Goal: Communication & Community: Participate in discussion

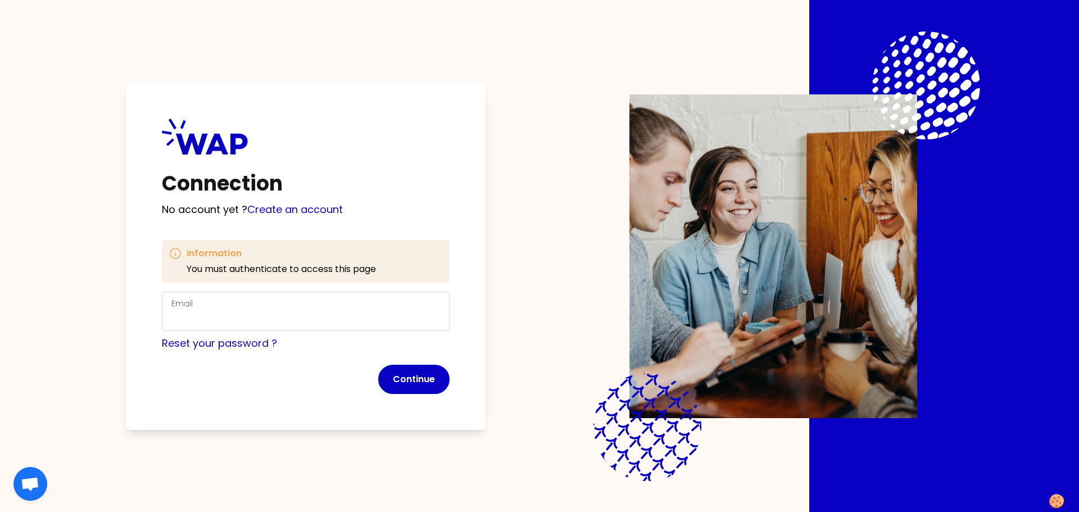
click at [264, 307] on div "Email" at bounding box center [305, 311] width 269 height 29
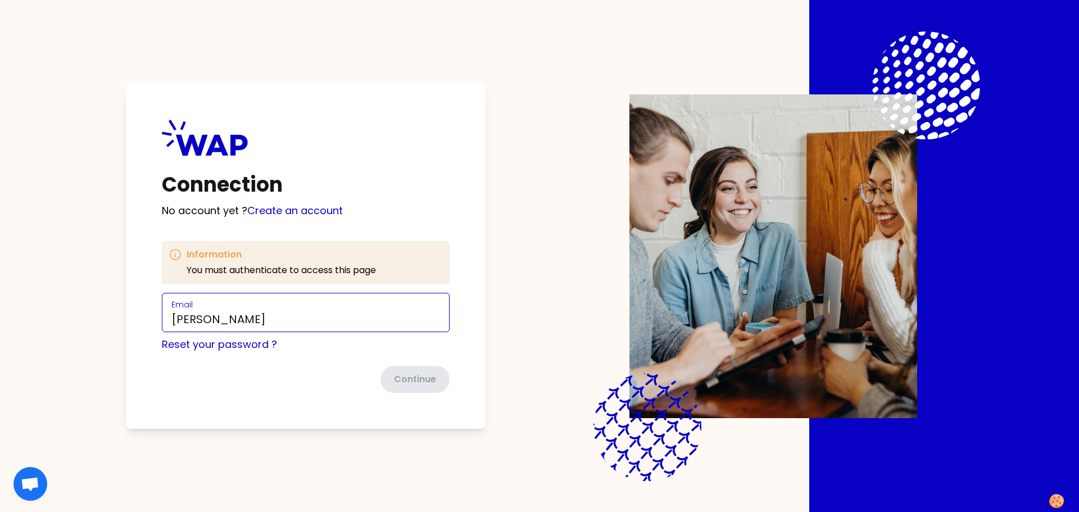
type input "[PERSON_NAME][EMAIL_ADDRESS][PERSON_NAME][DOMAIN_NAME]"
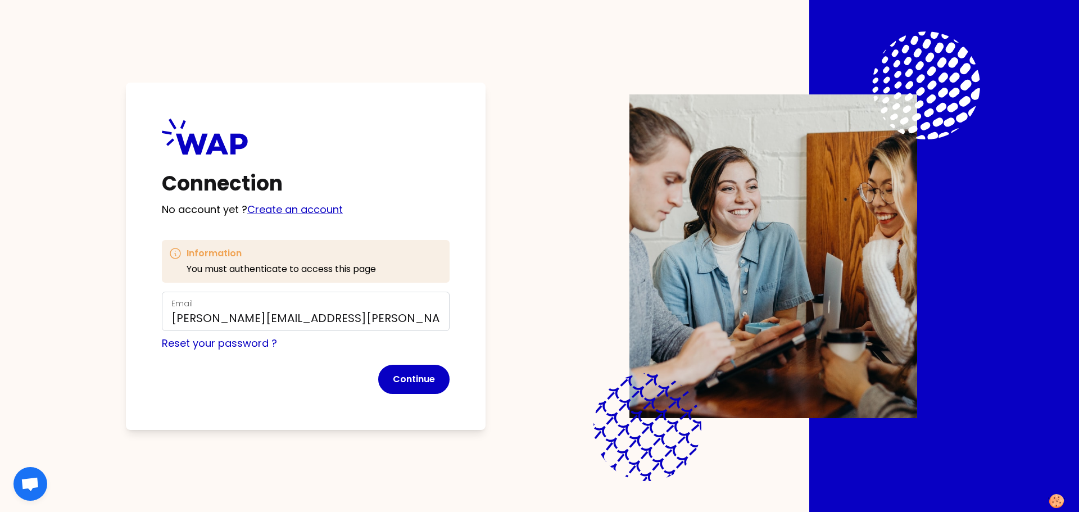
click at [310, 205] on link "Create an account" at bounding box center [295, 209] width 96 height 14
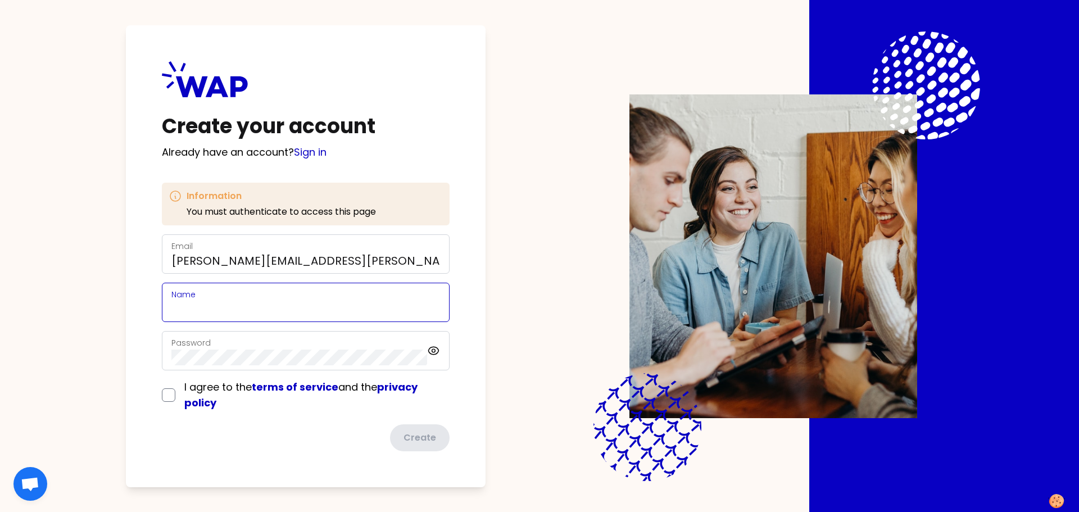
click at [235, 306] on input "Name" at bounding box center [305, 309] width 269 height 16
type input "[PERSON_NAME]"
click at [166, 396] on input "checkbox" at bounding box center [168, 394] width 13 height 13
checkbox input "true"
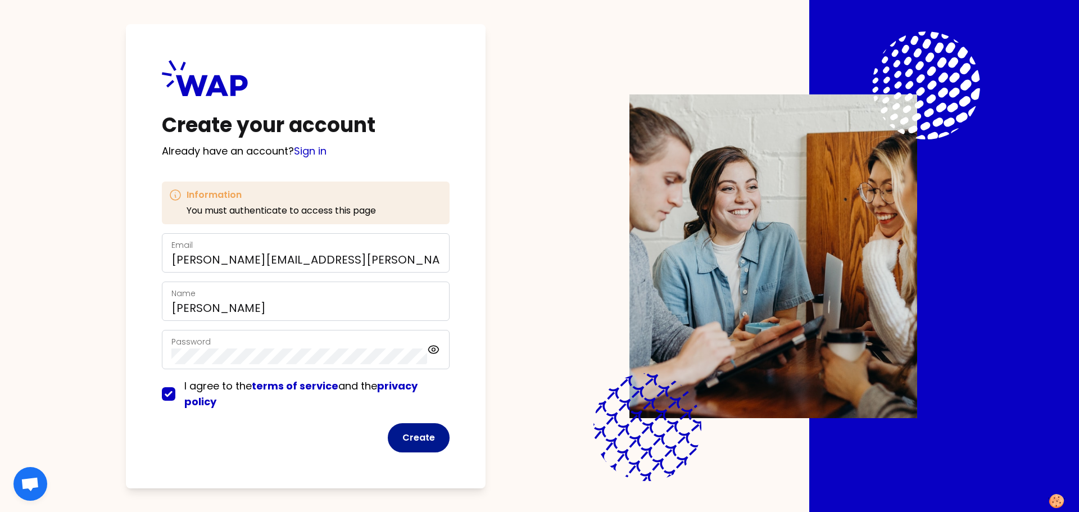
click at [432, 441] on button "Create" at bounding box center [419, 437] width 62 height 29
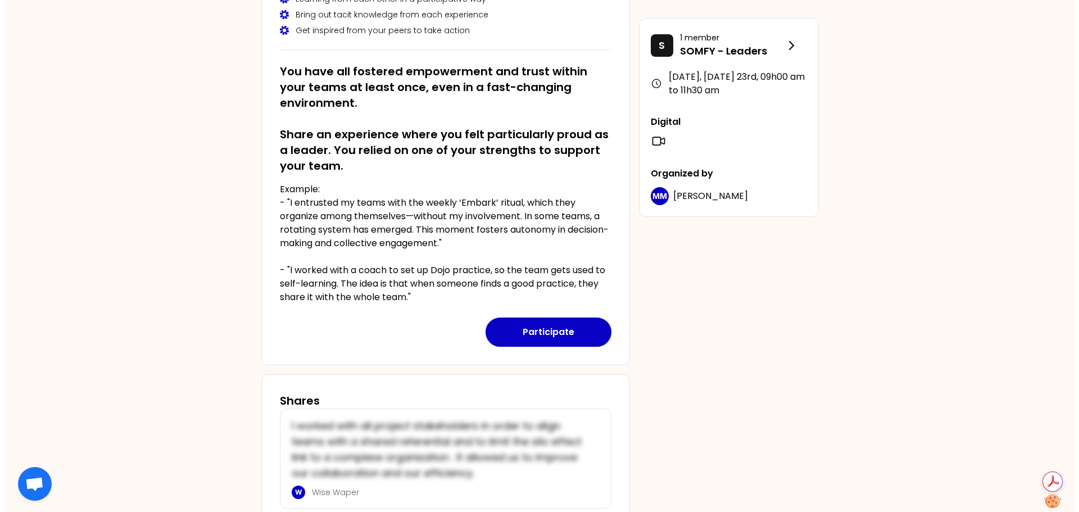
scroll to position [215, 0]
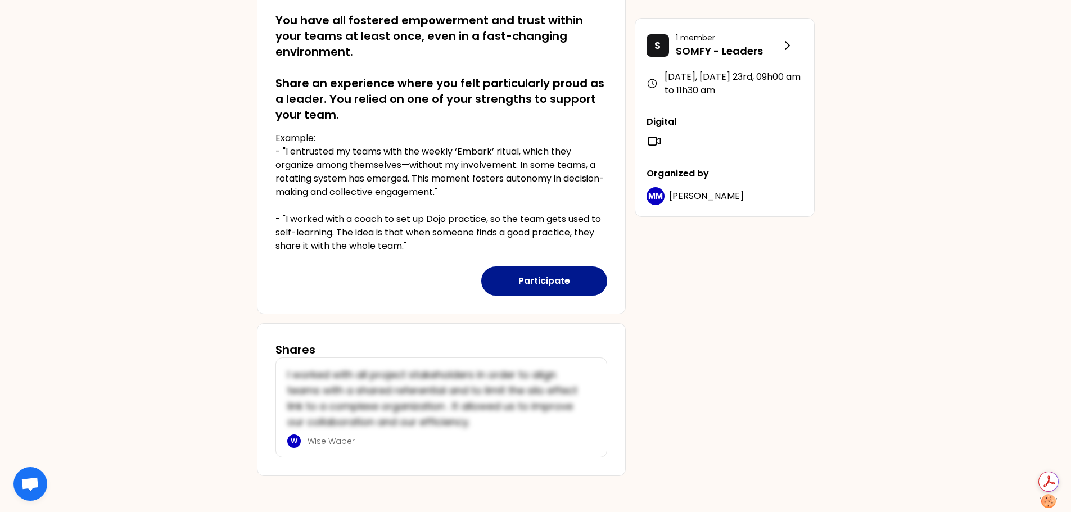
click at [573, 288] on button "Participate" at bounding box center [544, 280] width 126 height 29
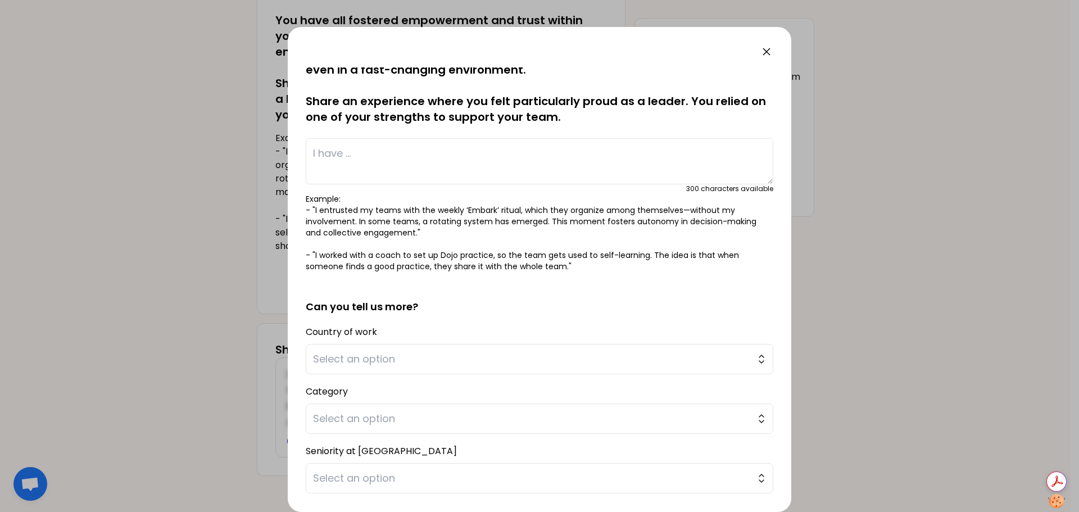
scroll to position [0, 0]
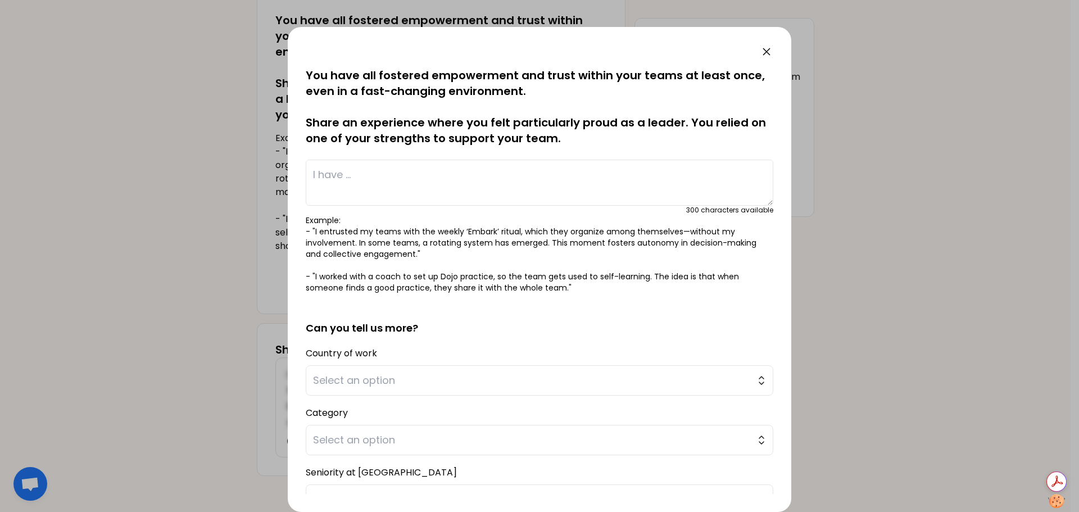
click at [359, 169] on textarea at bounding box center [540, 183] width 468 height 46
click at [433, 176] on textarea "I was able to prepare a template for my team to use to calculate" at bounding box center [540, 183] width 468 height 46
click at [654, 179] on textarea "I was able to prepare a template for my team to use to calculate" at bounding box center [540, 183] width 468 height 46
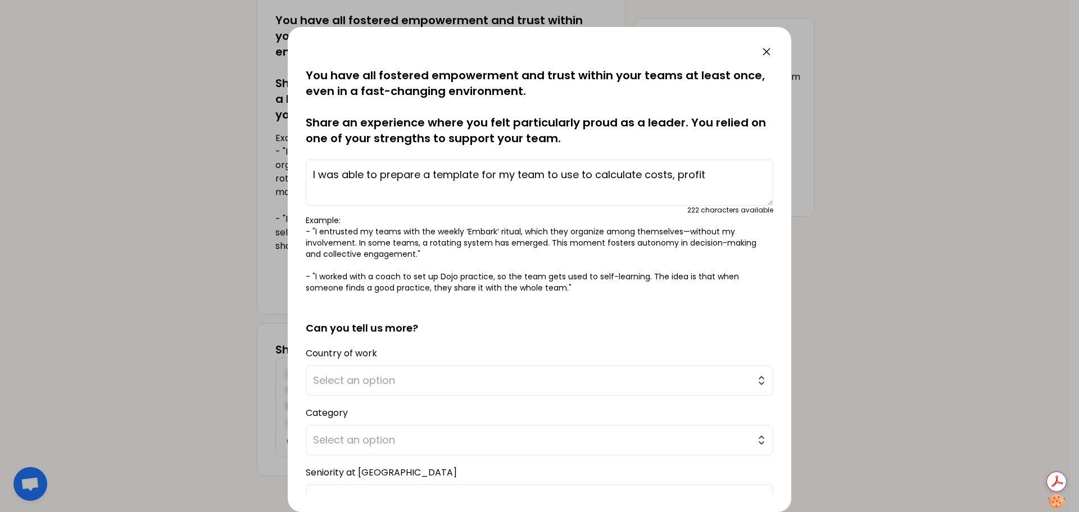
click at [642, 172] on textarea "I was able to prepare a template for my team to use to calculate costs, profit" at bounding box center [540, 183] width 468 height 46
click at [313, 175] on textarea "I was able to prepare a template for my team to use to calculate business costs…" at bounding box center [540, 183] width 468 height 46
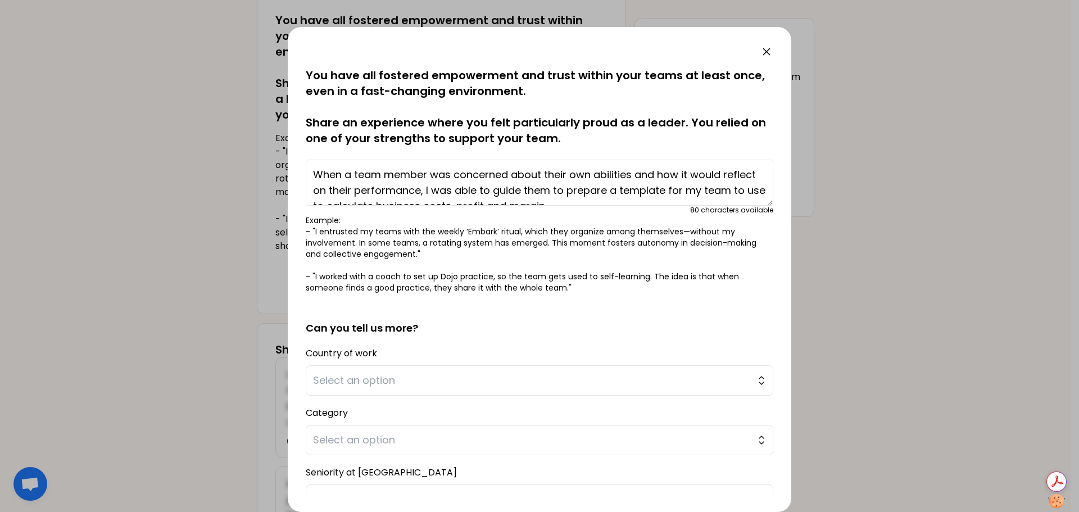
scroll to position [8, 0]
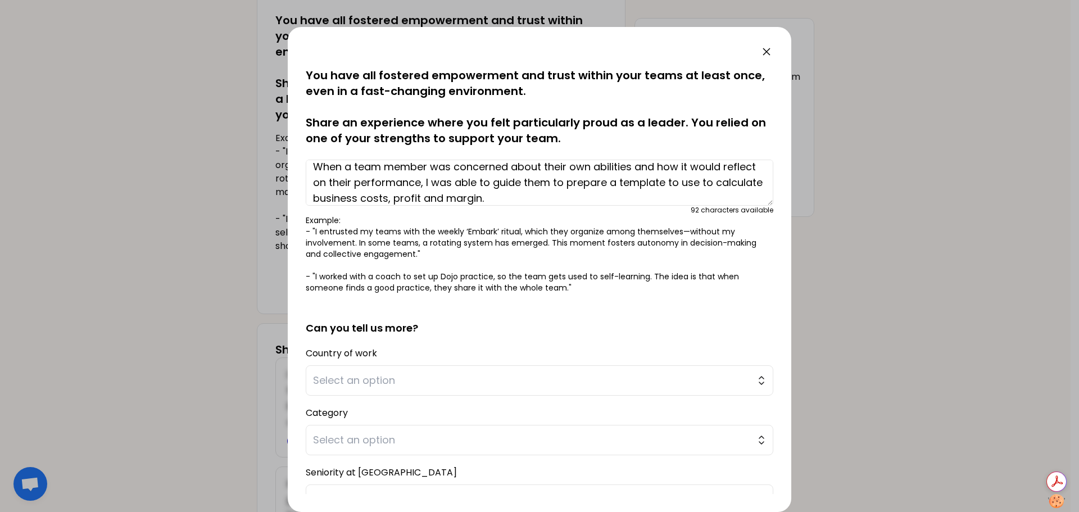
click at [473, 197] on textarea "When a team member was concerned about their own abilities and how it would ref…" at bounding box center [540, 183] width 468 height 46
click at [493, 198] on textarea "When a team member was concerned about their own abilities and how it would ref…" at bounding box center [540, 183] width 468 height 46
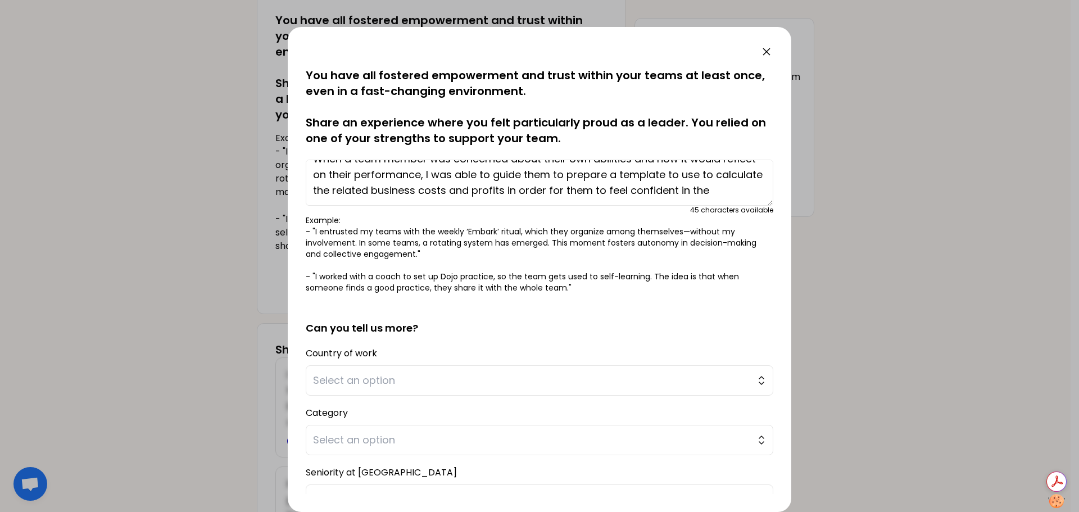
scroll to position [0, 0]
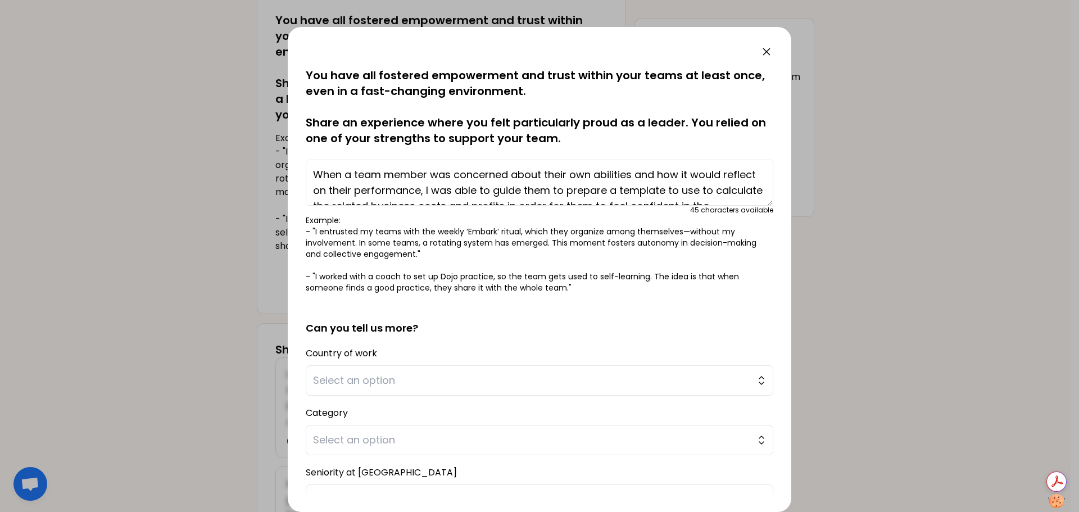
click at [391, 191] on textarea "When a team member was concerned about their own abilities and how it would ref…" at bounding box center [540, 183] width 468 height 46
click at [633, 192] on textarea "When a team member was concerned about their own abilities and how it would ref…" at bounding box center [540, 183] width 468 height 46
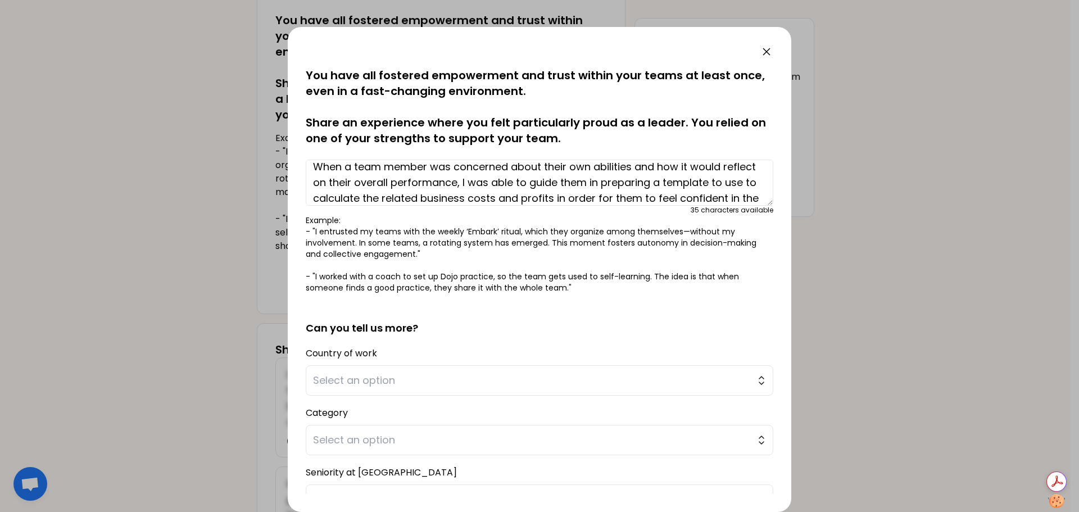
scroll to position [24, 0]
click at [529, 197] on textarea "When a team member was concerned about their own abilities and how it would ref…" at bounding box center [540, 183] width 468 height 46
click at [655, 198] on textarea "When a team member was concerned about their own abilities and how it would ref…" at bounding box center [540, 183] width 468 height 46
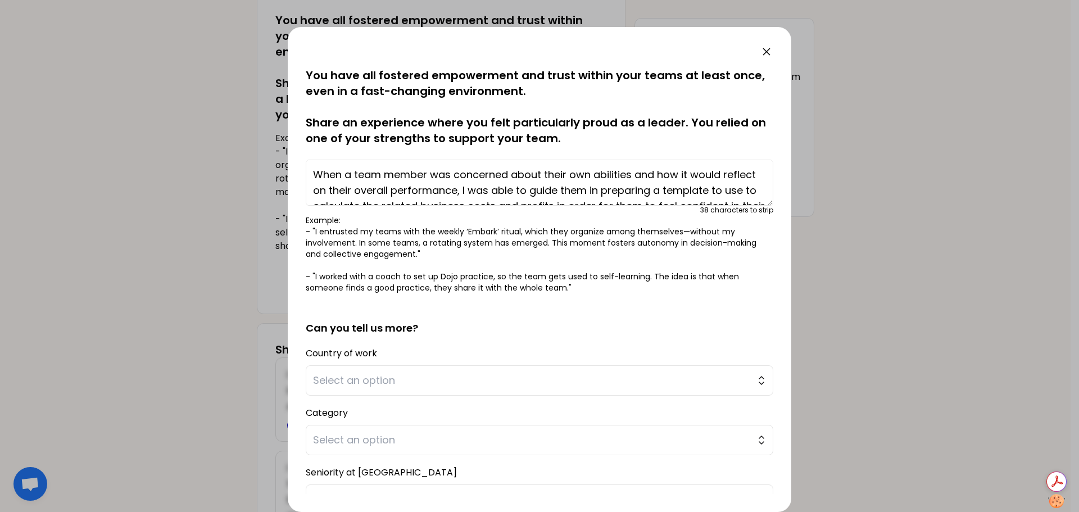
scroll to position [31, 0]
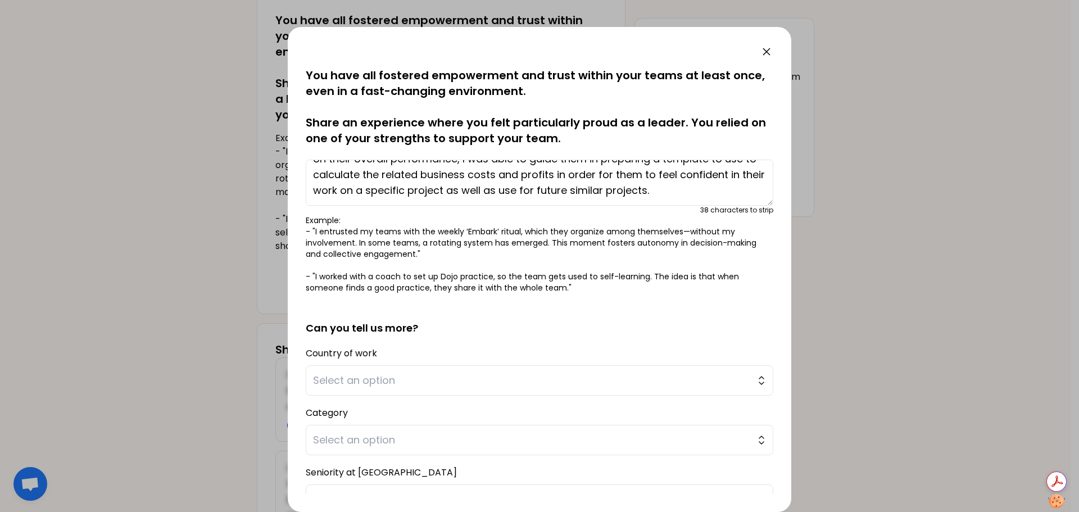
click at [424, 191] on textarea "When a team member was concerned about their own abilities and how it would ref…" at bounding box center [540, 183] width 468 height 46
drag, startPoint x: 652, startPoint y: 174, endPoint x: 670, endPoint y: 173, distance: 18.0
click at [670, 173] on textarea "When a team member was concerned about their own abilities and how it would ref…" at bounding box center [540, 183] width 468 height 46
drag, startPoint x: 652, startPoint y: 173, endPoint x: 373, endPoint y: 185, distance: 279.6
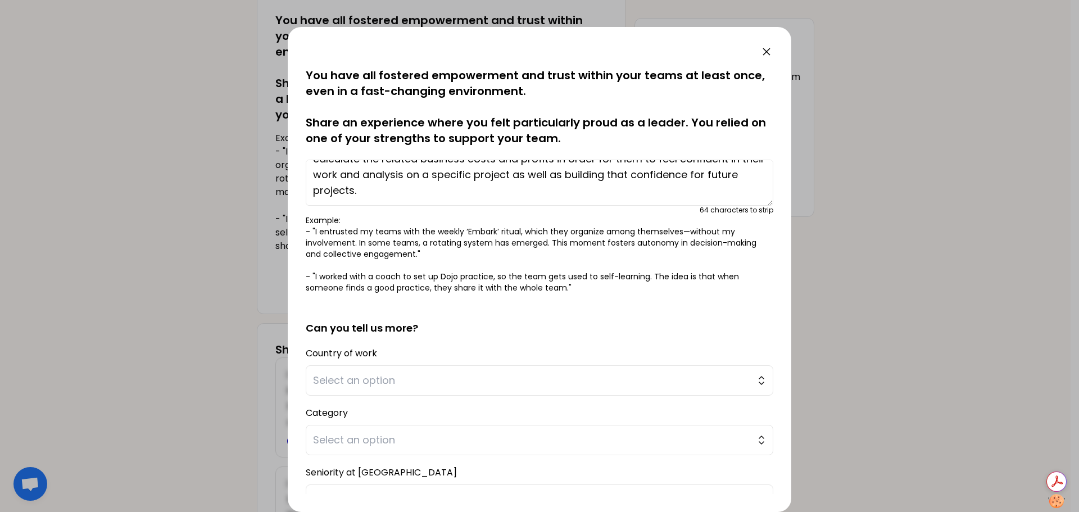
click at [373, 185] on textarea "When a team member was concerned about their own abilities and how it would ref…" at bounding box center [540, 183] width 468 height 46
click at [652, 177] on textarea "When a team member was concerned about their own abilities and how it would ref…" at bounding box center [540, 183] width 468 height 46
click at [525, 382] on span "Select an option" at bounding box center [531, 381] width 437 height 16
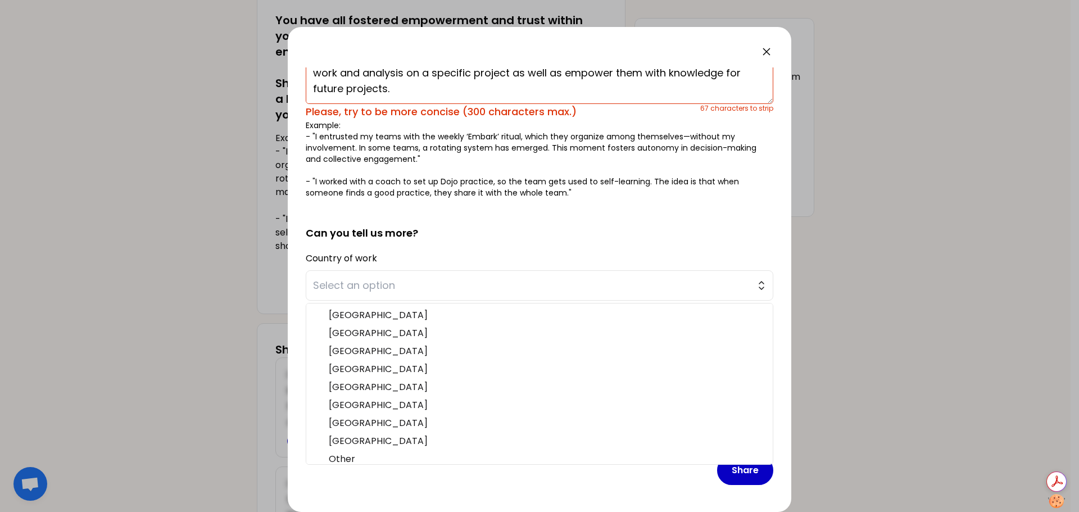
scroll to position [347, 0]
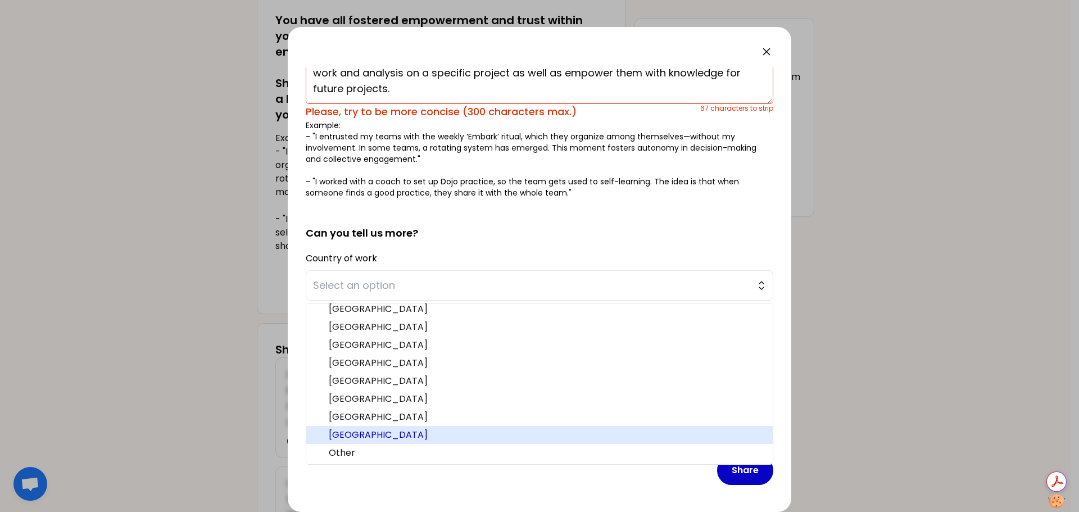
click at [410, 432] on span "[GEOGRAPHIC_DATA]" at bounding box center [546, 434] width 435 height 13
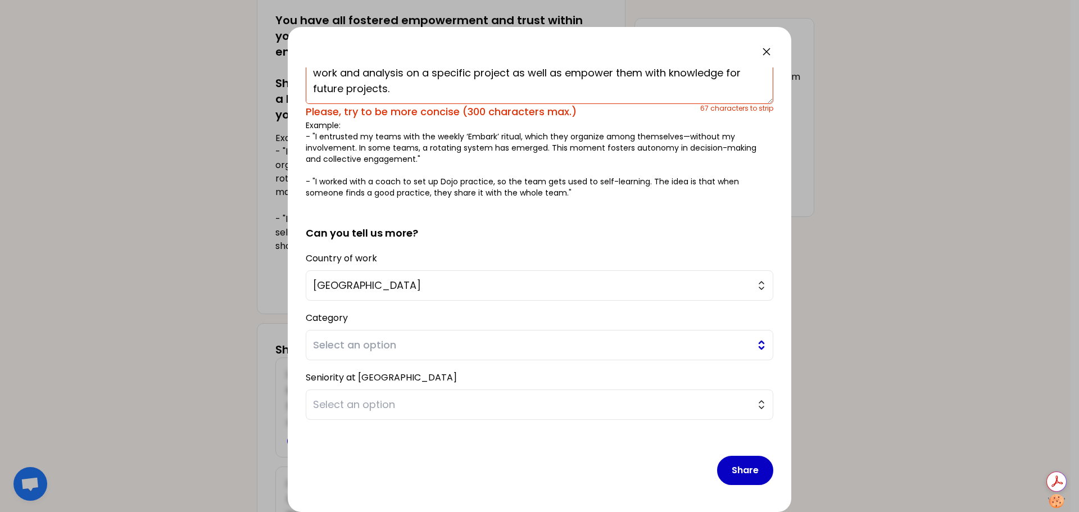
click at [457, 346] on span "Select an option" at bounding box center [531, 345] width 437 height 16
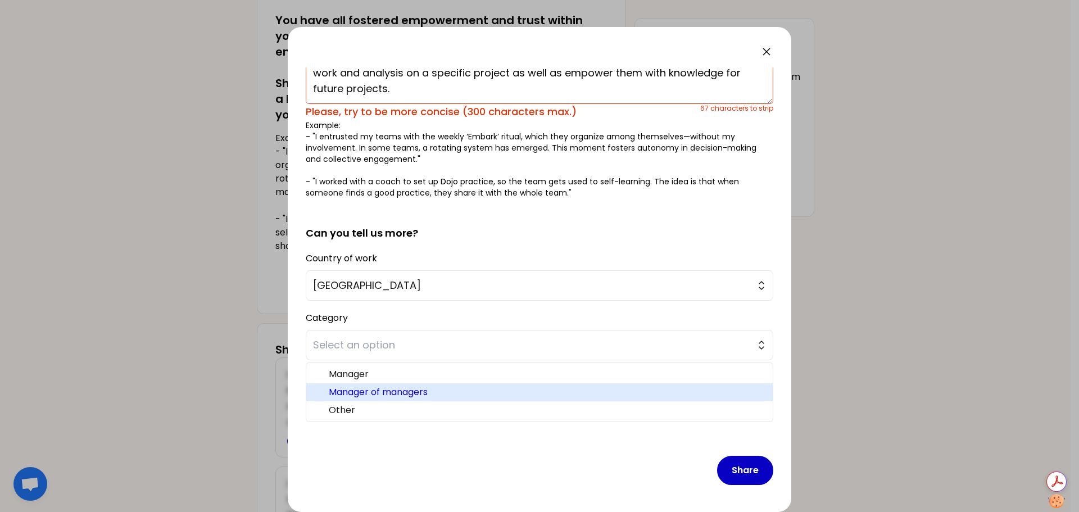
click at [450, 391] on span "Manager of managers" at bounding box center [546, 392] width 435 height 13
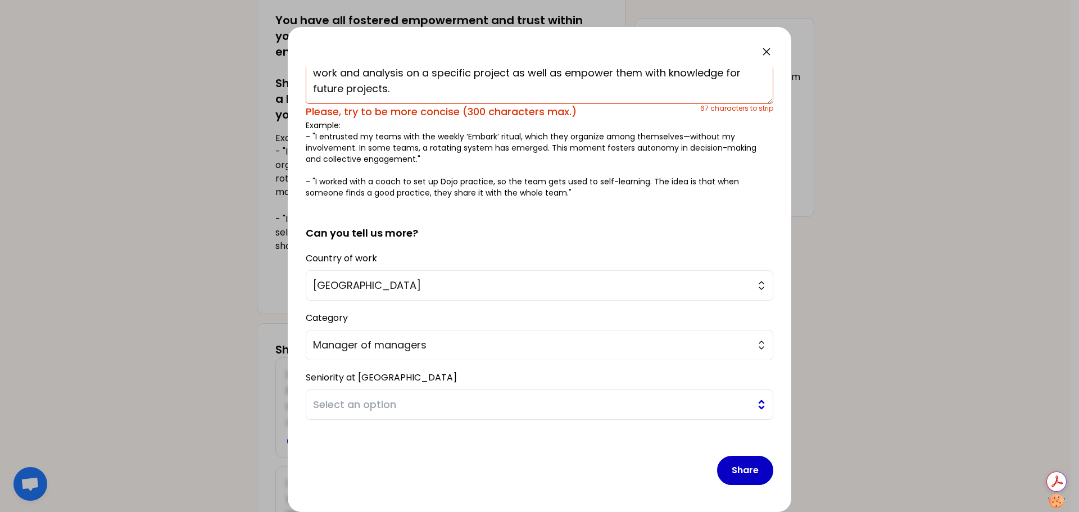
click at [573, 400] on span "Select an option" at bounding box center [531, 405] width 437 height 16
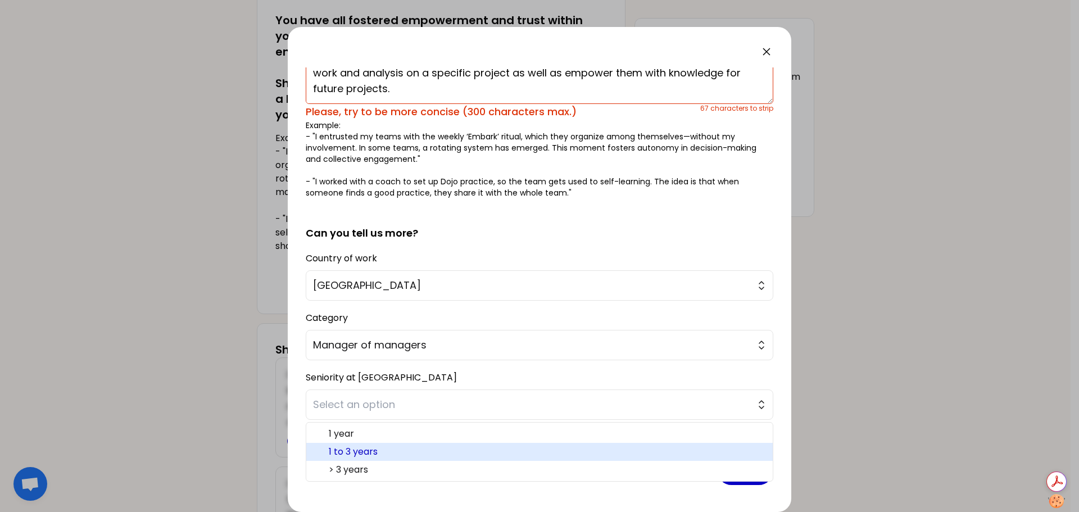
click at [476, 448] on span "1 to 3 years" at bounding box center [546, 451] width 435 height 13
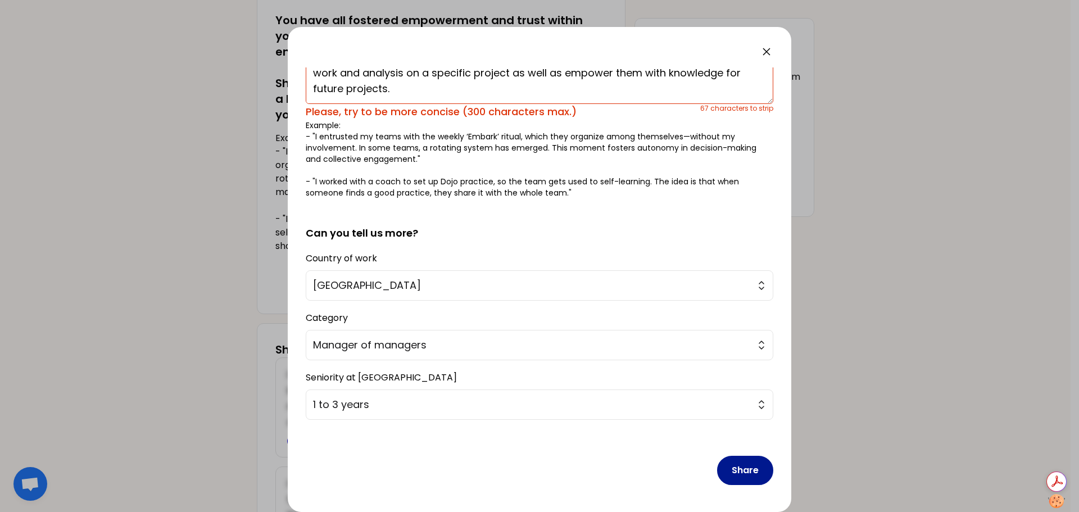
click at [738, 472] on button "Share" at bounding box center [745, 470] width 56 height 29
click at [556, 94] on textarea "When a team member was concerned about their own abilities and how it would ref…" at bounding box center [540, 81] width 468 height 46
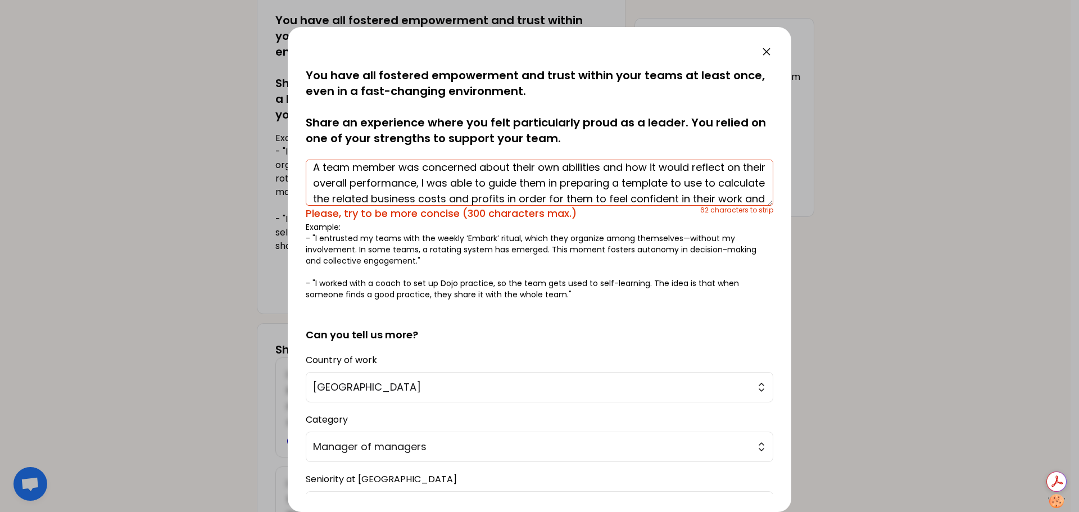
scroll to position [0, 0]
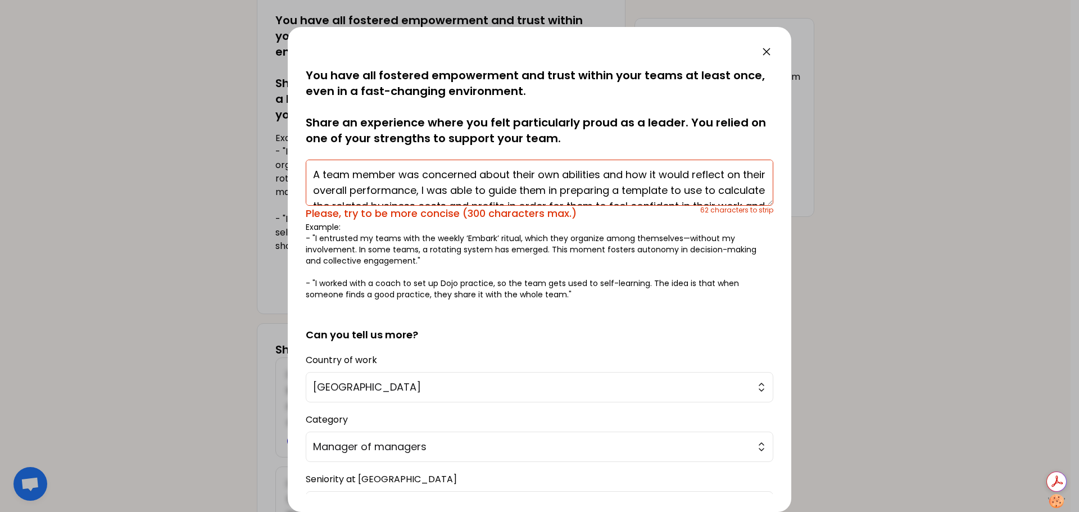
drag, startPoint x: 627, startPoint y: 167, endPoint x: 724, endPoint y: 167, distance: 96.7
click at [724, 167] on textarea "A team member was concerned about their own abilities and how it would reflect …" at bounding box center [540, 183] width 468 height 46
drag, startPoint x: 651, startPoint y: 188, endPoint x: 711, endPoint y: 189, distance: 60.1
click at [711, 189] on textarea "A team member was concerned about their own abilities and the impact a project …" at bounding box center [540, 183] width 468 height 46
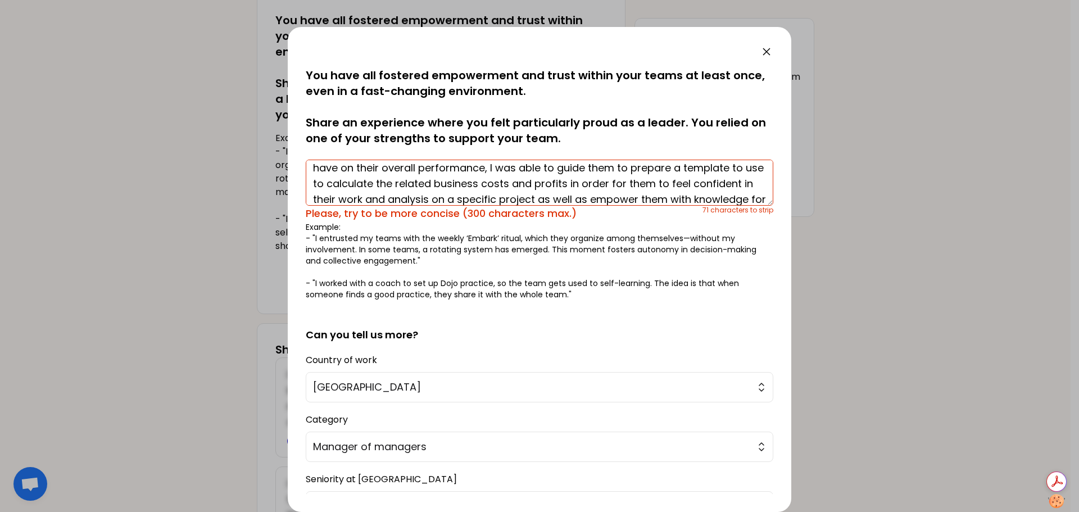
drag, startPoint x: 375, startPoint y: 183, endPoint x: 406, endPoint y: 185, distance: 31.0
click at [406, 185] on textarea "A team member was concerned about their own abilities and the impact a project …" at bounding box center [540, 183] width 468 height 46
click at [583, 182] on textarea "A team member was concerned about their own abilities and the impact a project …" at bounding box center [540, 183] width 468 height 46
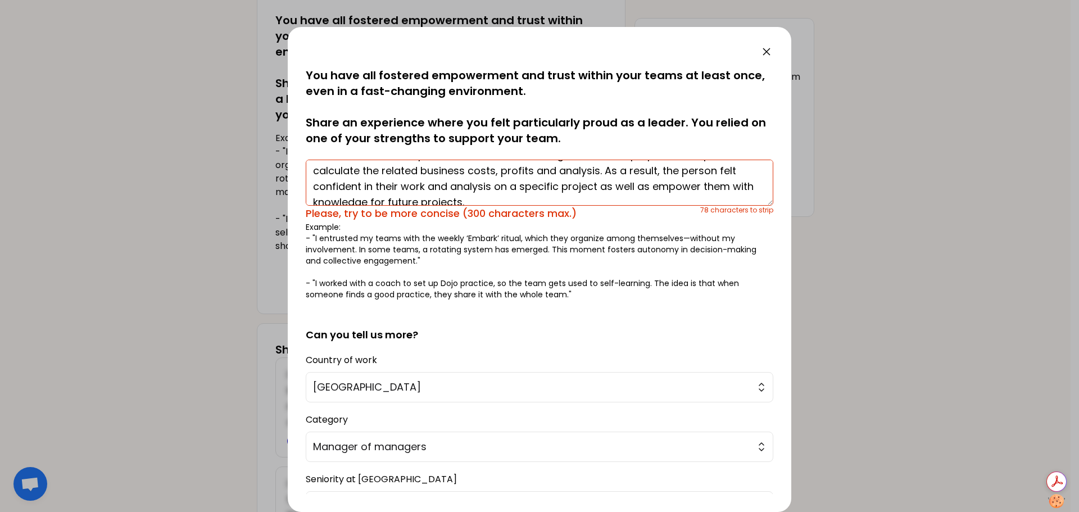
scroll to position [43, 0]
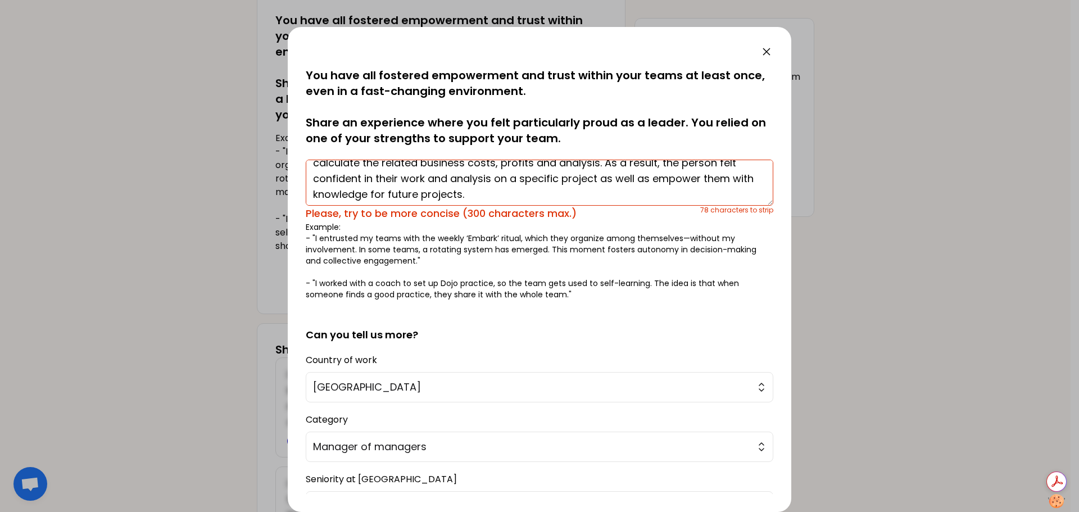
drag, startPoint x: 658, startPoint y: 178, endPoint x: 718, endPoint y: 178, distance: 59.6
click at [718, 178] on textarea "A team member was concerned about their own abilities and the impact a project …" at bounding box center [540, 183] width 468 height 46
click at [728, 179] on textarea "A team member was concerned about their own abilities and the impact a project …" at bounding box center [540, 183] width 468 height 46
drag, startPoint x: 314, startPoint y: 193, endPoint x: 342, endPoint y: 193, distance: 28.1
click at [342, 193] on textarea "A team member was concerned about their own abilities and the impact a project …" at bounding box center [540, 183] width 468 height 46
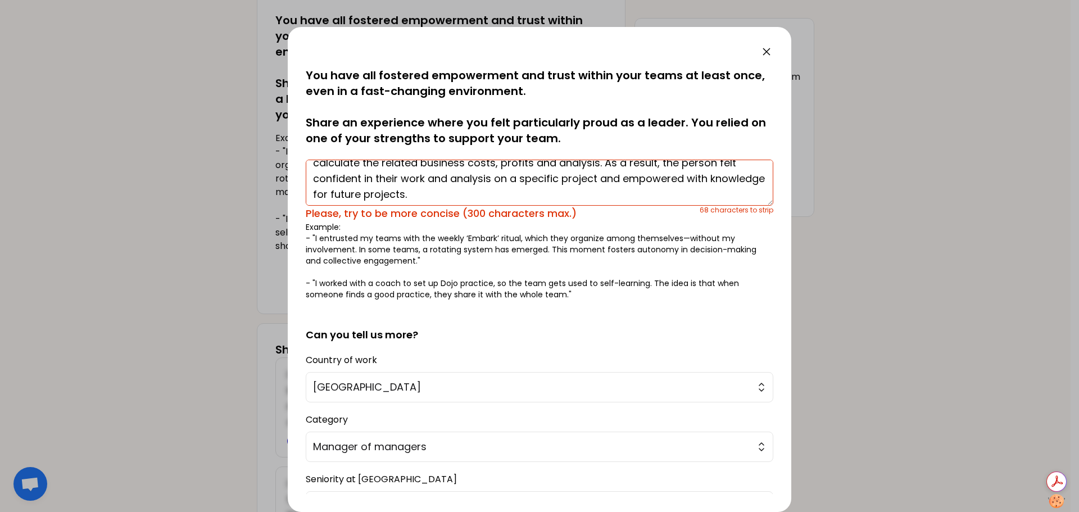
drag, startPoint x: 457, startPoint y: 178, endPoint x: 550, endPoint y: 181, distance: 92.8
click at [550, 181] on textarea "A team member was concerned about their own abilities and the impact a project …" at bounding box center [540, 183] width 468 height 46
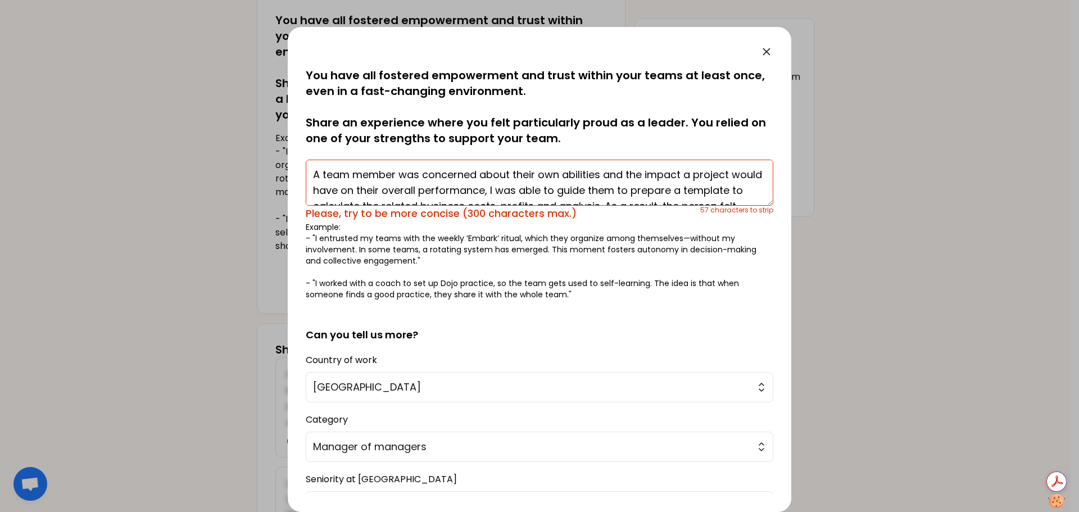
drag, startPoint x: 600, startPoint y: 171, endPoint x: 521, endPoint y: 188, distance: 81.1
click at [521, 188] on textarea "A team member was concerned about their own abilities and the impact a project …" at bounding box center [540, 183] width 468 height 46
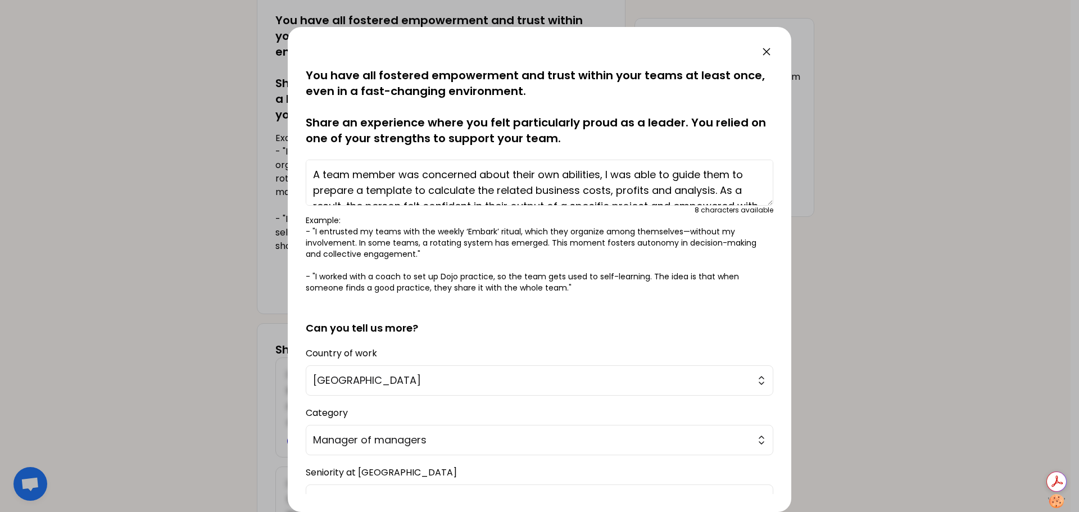
drag, startPoint x: 414, startPoint y: 190, endPoint x: 470, endPoint y: 192, distance: 55.7
click at [470, 192] on textarea "A team member was concerned about their own abilities, I was able to guide them…" at bounding box center [540, 183] width 468 height 46
drag, startPoint x: 414, startPoint y: 188, endPoint x: 712, endPoint y: 185, distance: 298.4
click at [712, 185] on textarea "A team member was concerned about their own abilities, I was able to guide them…" at bounding box center [540, 183] width 468 height 46
click at [682, 180] on textarea "A team member was concerned about their own abilities, I was able to guide them…" at bounding box center [540, 183] width 468 height 46
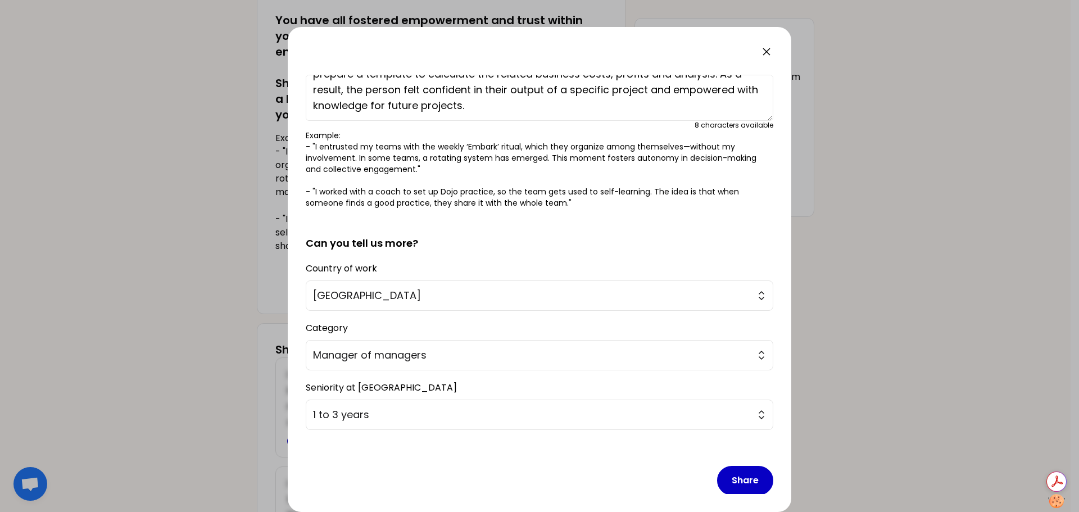
scroll to position [95, 0]
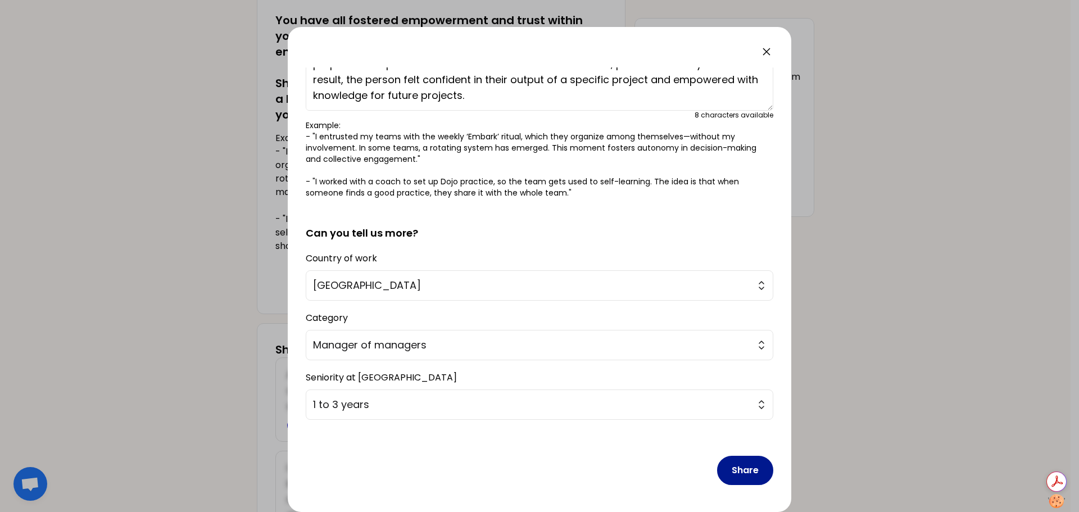
type textarea "A team member was concerned about their own abilities, I was able to guide them…"
click at [738, 472] on button "Share" at bounding box center [745, 470] width 56 height 29
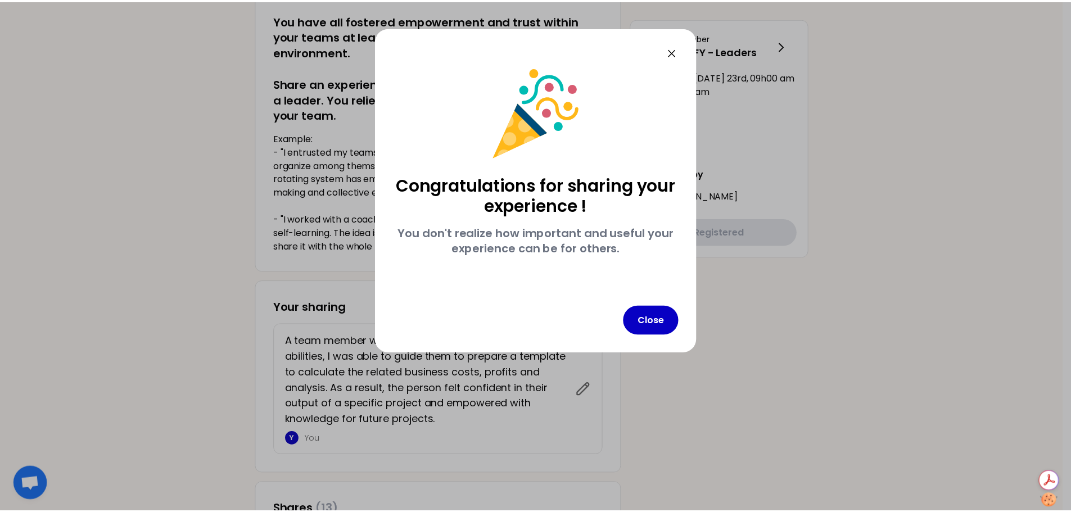
scroll to position [0, 0]
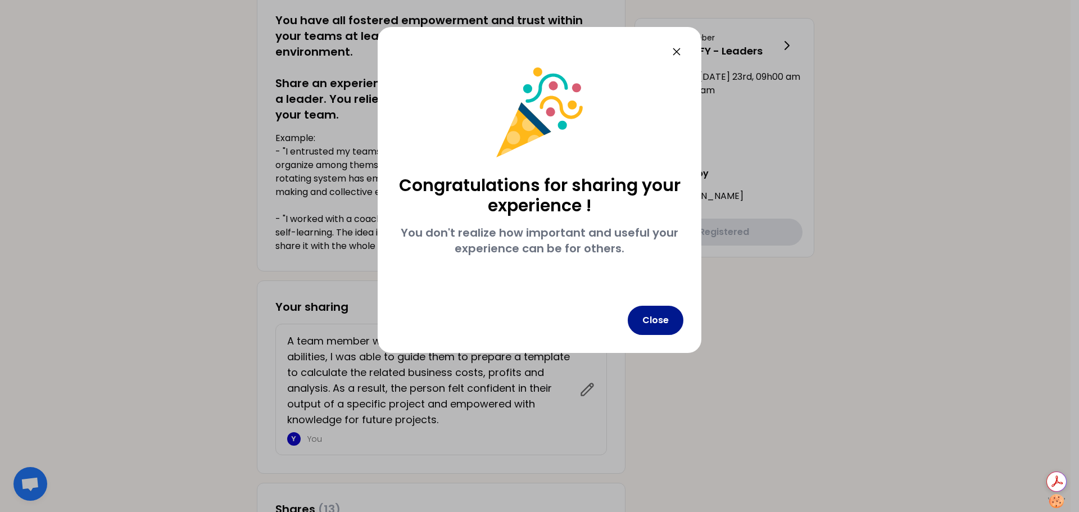
click at [658, 321] on button "Close" at bounding box center [656, 320] width 56 height 29
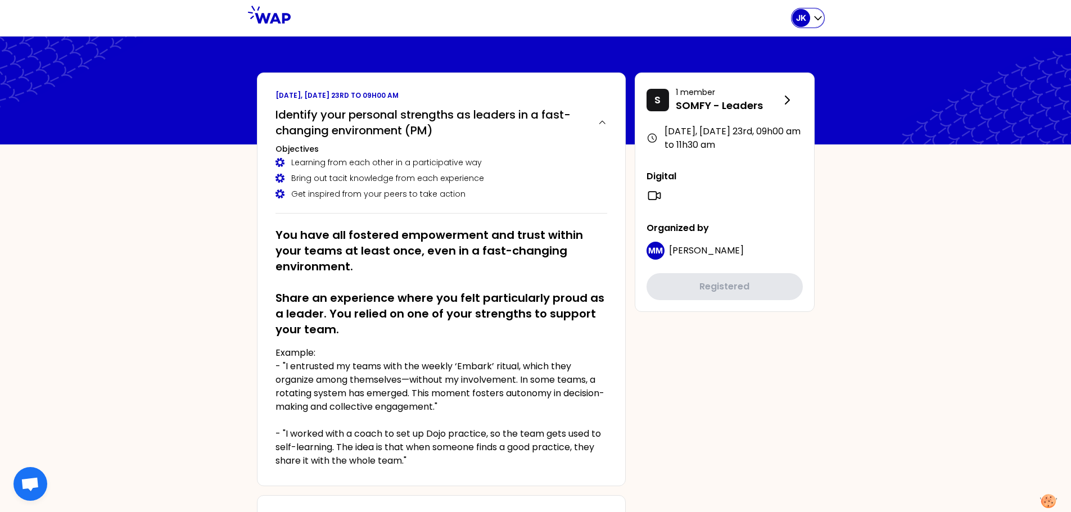
click at [818, 12] on div "JK" at bounding box center [807, 18] width 31 height 18
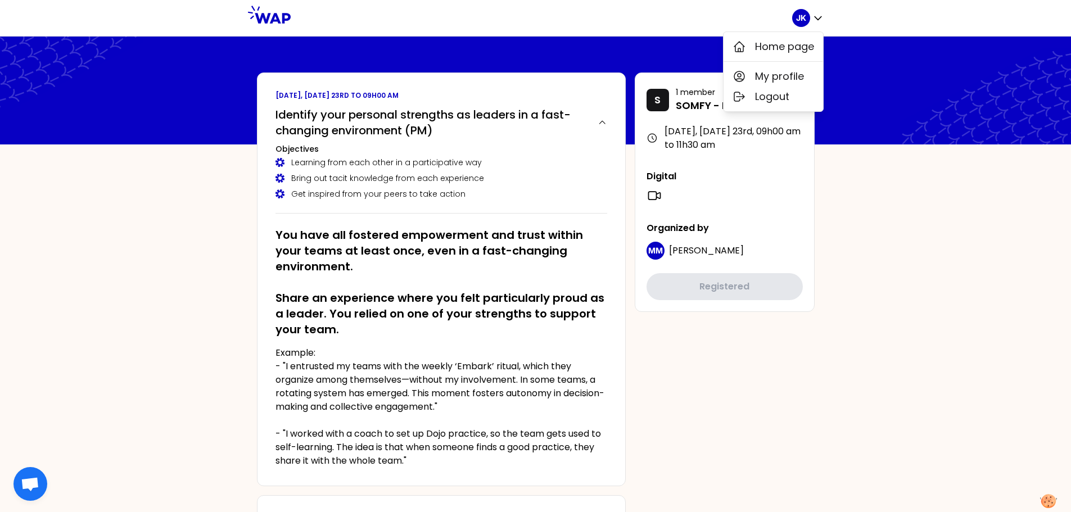
click at [888, 17] on div "JK Home page My profile Logout" at bounding box center [535, 18] width 1071 height 37
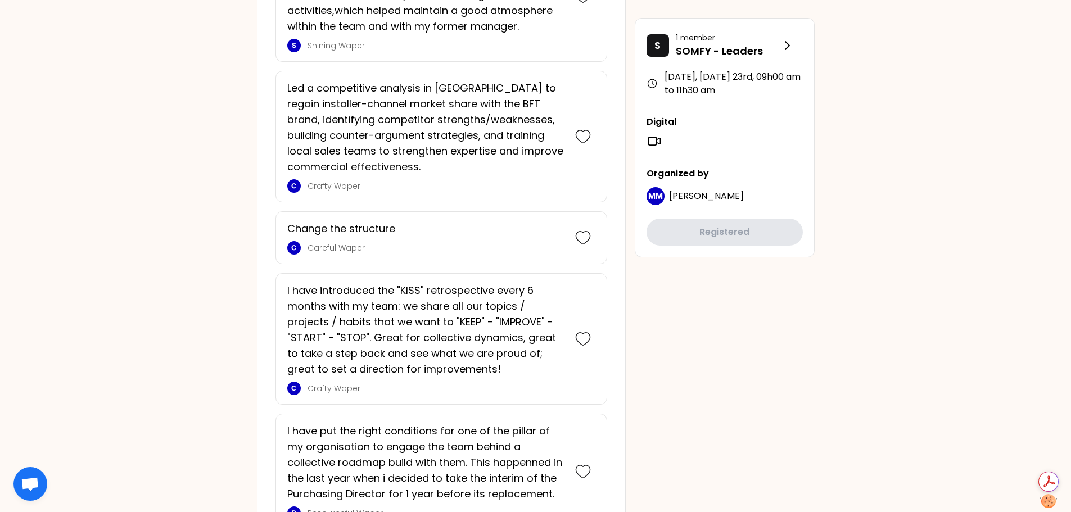
scroll to position [2276, 0]
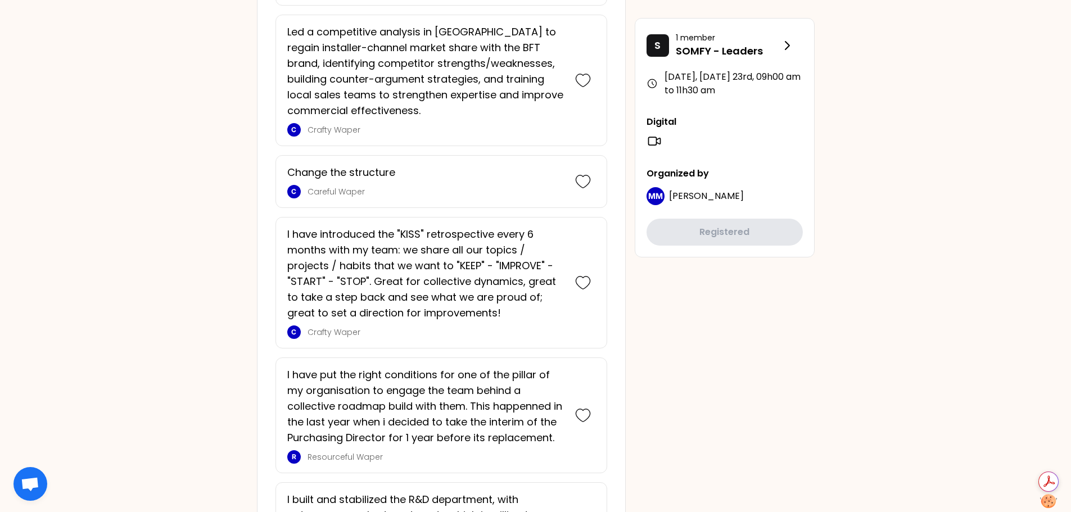
click at [287, 226] on p "I have introduced the "KISS" retrospective every 6 months with my team: we shar…" at bounding box center [425, 273] width 277 height 94
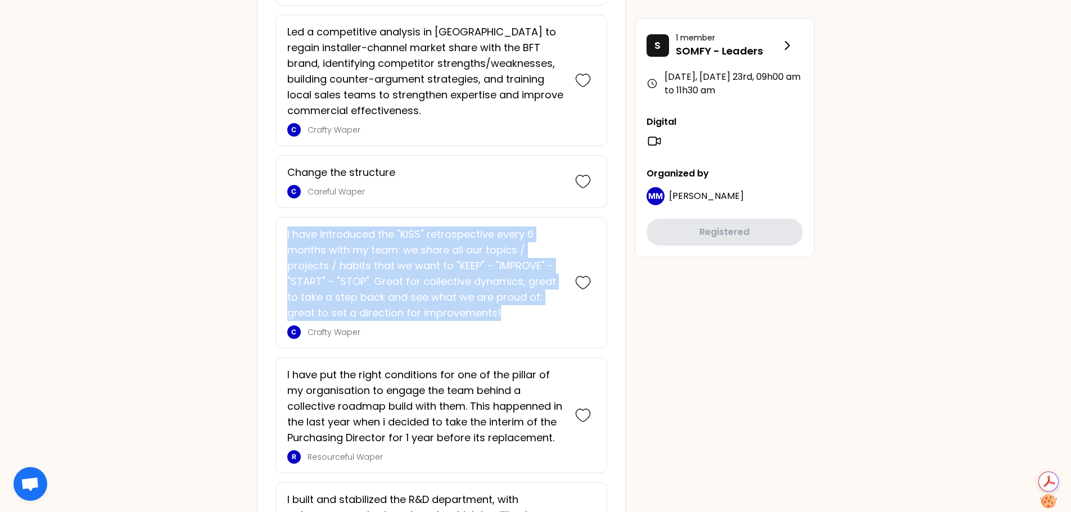
drag, startPoint x: 287, startPoint y: 218, endPoint x: 479, endPoint y: 298, distance: 208.1
click at [479, 298] on p "I have introduced the "KISS" retrospective every 6 months with my team: we shar…" at bounding box center [425, 273] width 277 height 94
copy p "I have introduced the "KISS" retrospective every 6 months with my team: we shar…"
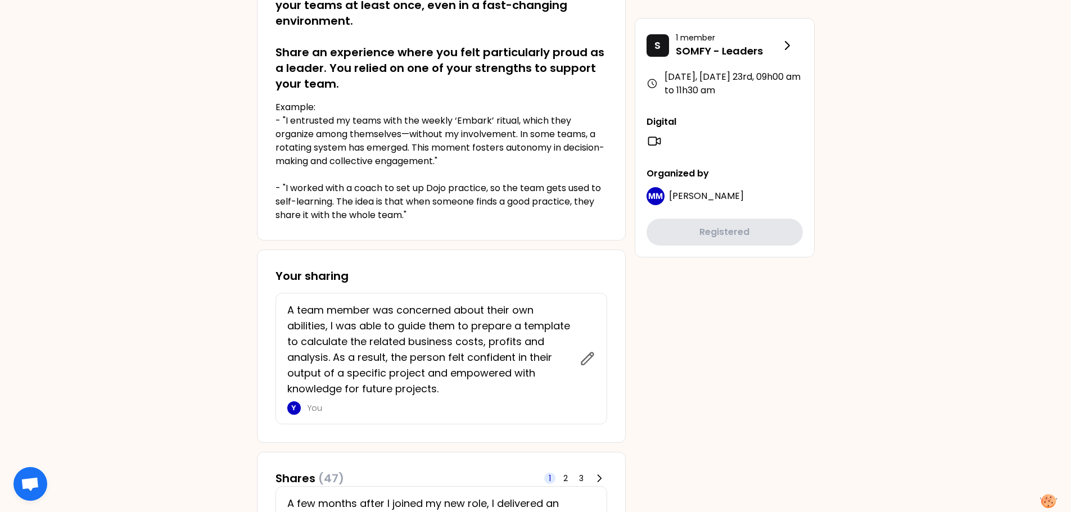
scroll to position [365, 0]
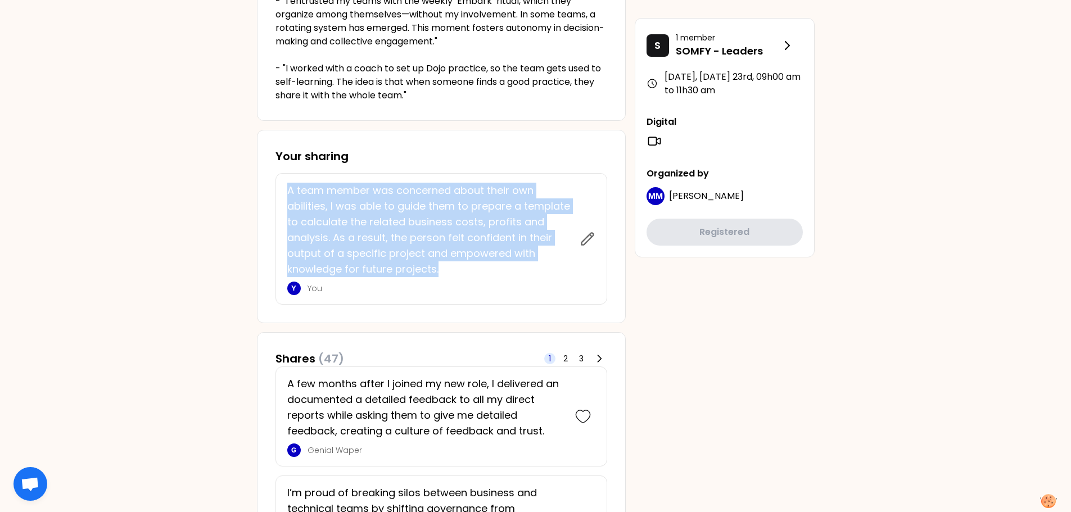
drag, startPoint x: 288, startPoint y: 192, endPoint x: 447, endPoint y: 269, distance: 176.7
click at [447, 269] on p "A team member was concerned about their own abilities, I was able to guide them…" at bounding box center [430, 230] width 286 height 94
copy p "A team member was concerned about their own abilities, I was able to guide them…"
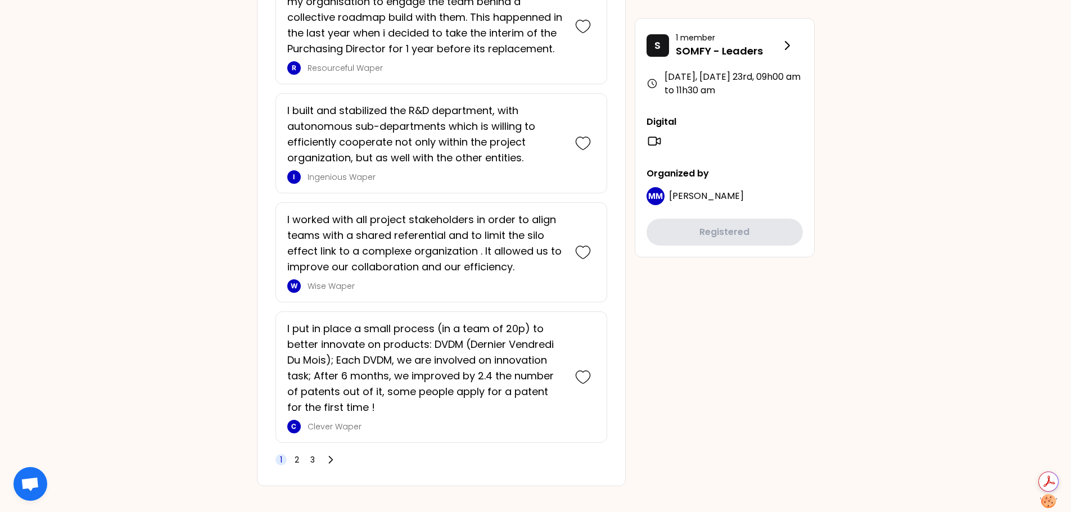
scroll to position [0, 0]
click at [301, 460] on span "2" at bounding box center [296, 459] width 11 height 11
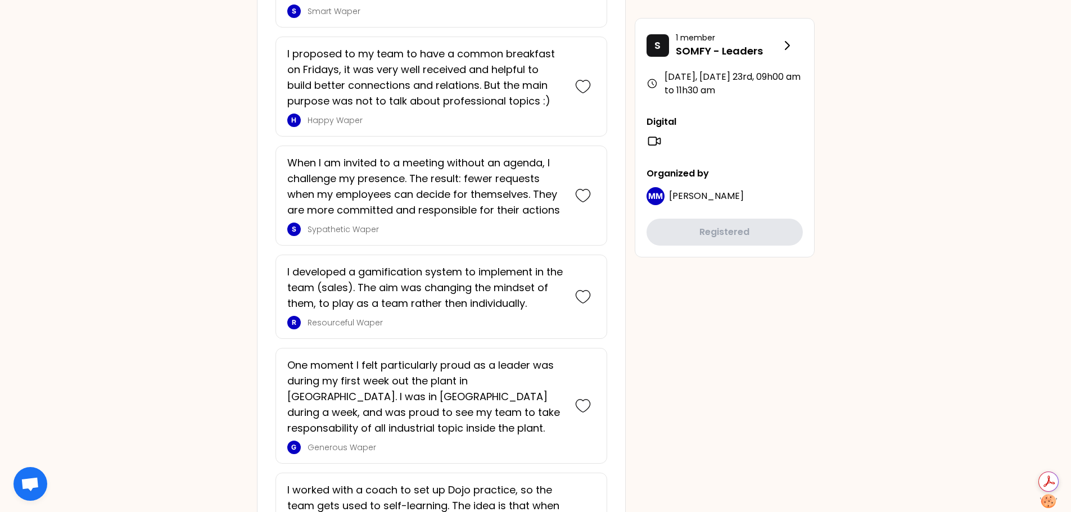
scroll to position [2331, 0]
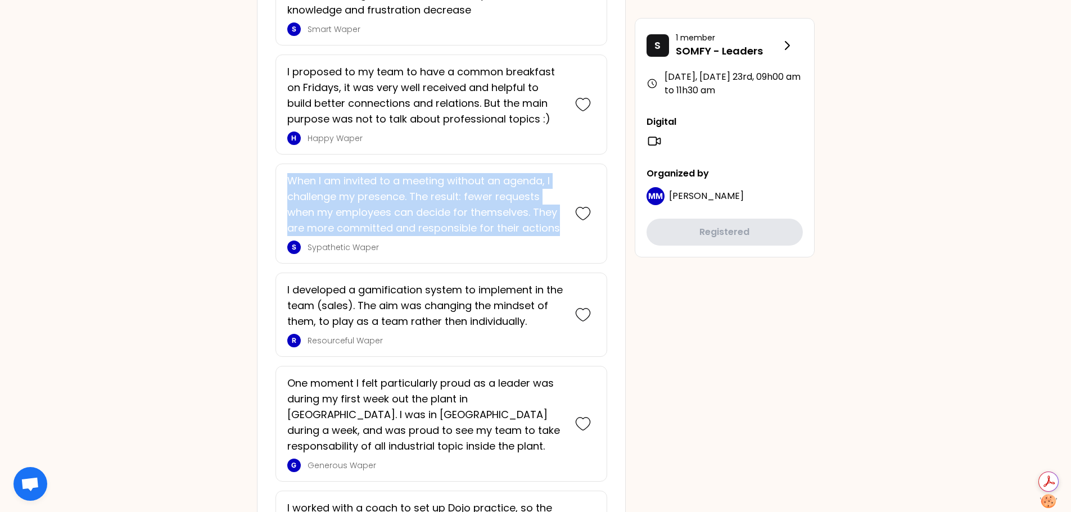
drag, startPoint x: 288, startPoint y: 179, endPoint x: 563, endPoint y: 230, distance: 279.5
click at [563, 230] on p "When I am invited to a meeting without an agenda, I challenge my presence. The …" at bounding box center [425, 204] width 277 height 63
copy p "When I am invited to a meeting without an agenda, I challenge my presence. The …"
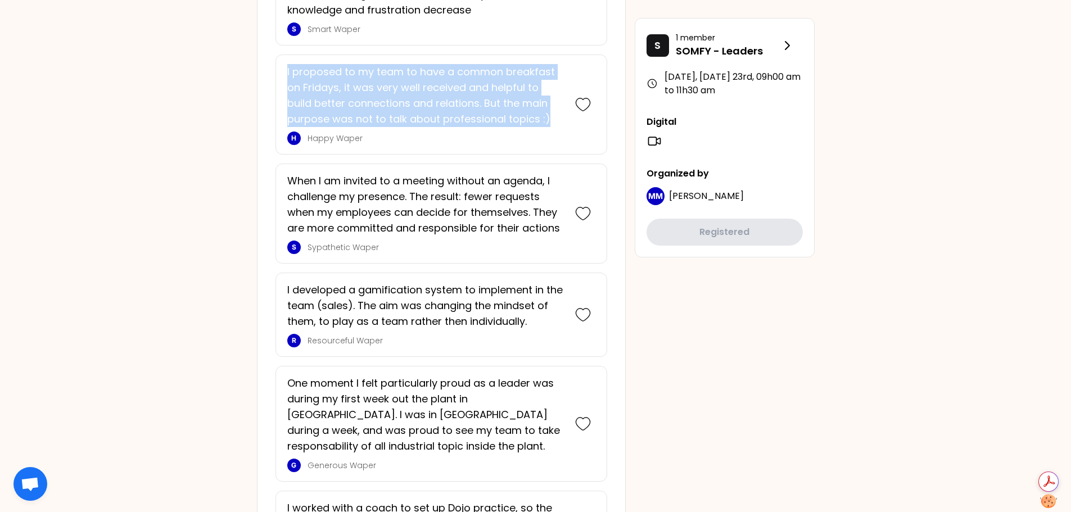
drag, startPoint x: 287, startPoint y: 72, endPoint x: 549, endPoint y: 121, distance: 266.4
click at [549, 121] on p "I proposed to my team to have a common breakfast on Fridays, it was very well r…" at bounding box center [425, 95] width 277 height 63
copy p "I proposed to my team to have a common breakfast on Fridays, it was very well r…"
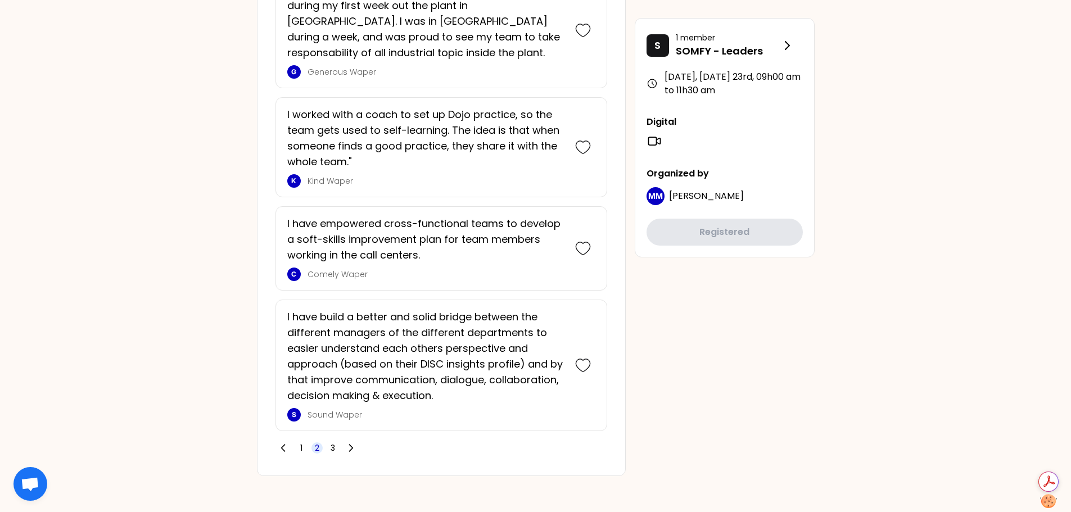
scroll to position [0, 0]
click at [328, 448] on span "3" at bounding box center [332, 447] width 11 height 11
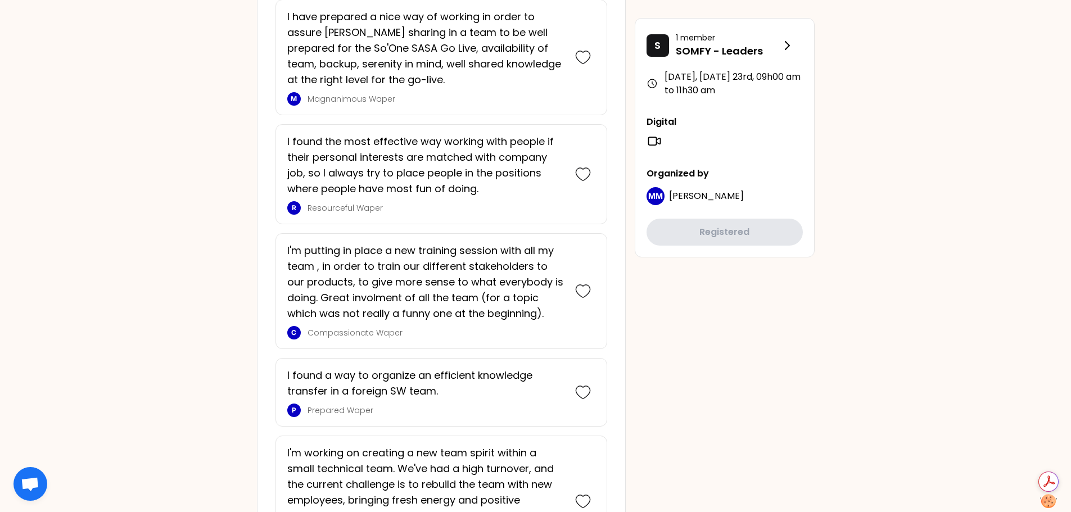
scroll to position [731, 0]
drag, startPoint x: 1072, startPoint y: 402, endPoint x: 998, endPoint y: 489, distance: 114.0
click at [998, 489] on div "JK [DATE], [DATE] 23rd to 09h00 am Identify your personal strengths as leaders …" at bounding box center [535, 60] width 1071 height 1583
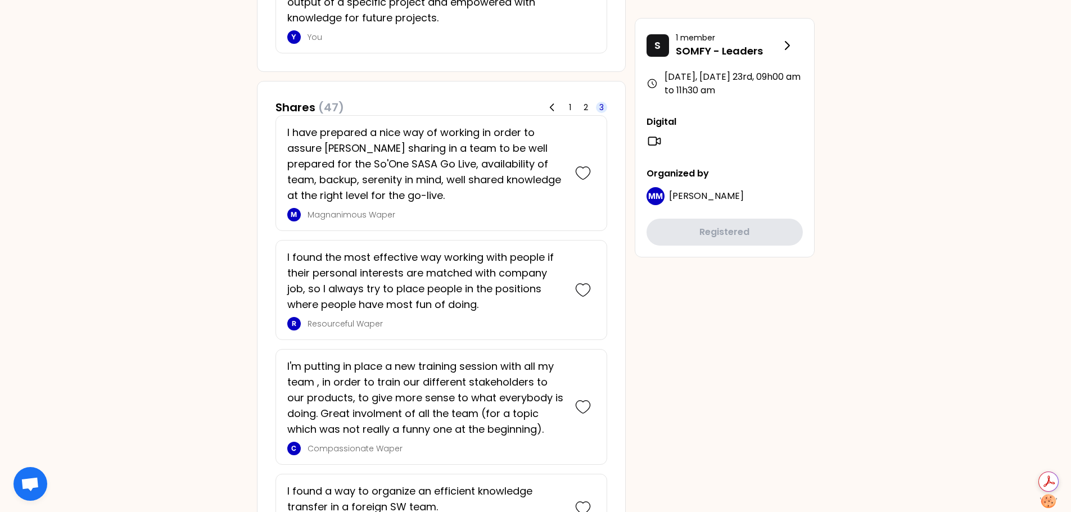
scroll to position [615, 0]
click at [590, 107] on span "2" at bounding box center [585, 108] width 11 height 11
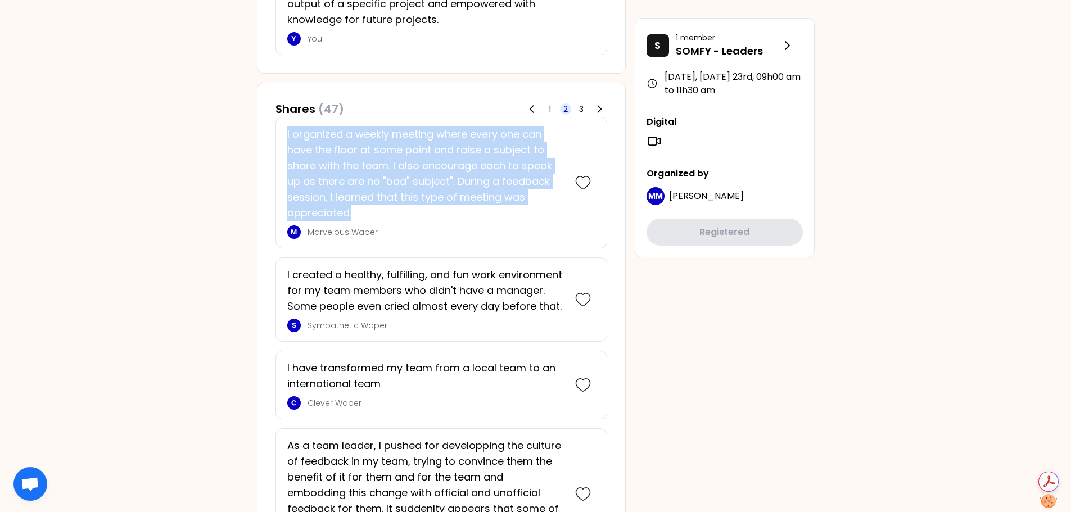
drag, startPoint x: 288, startPoint y: 134, endPoint x: 375, endPoint y: 212, distance: 117.1
click at [375, 212] on p "I organized a weekly meeting where every one can have the floor at some point a…" at bounding box center [425, 173] width 277 height 94
copy p "I organized a weekly meeting where every one can have the floor at some point a…"
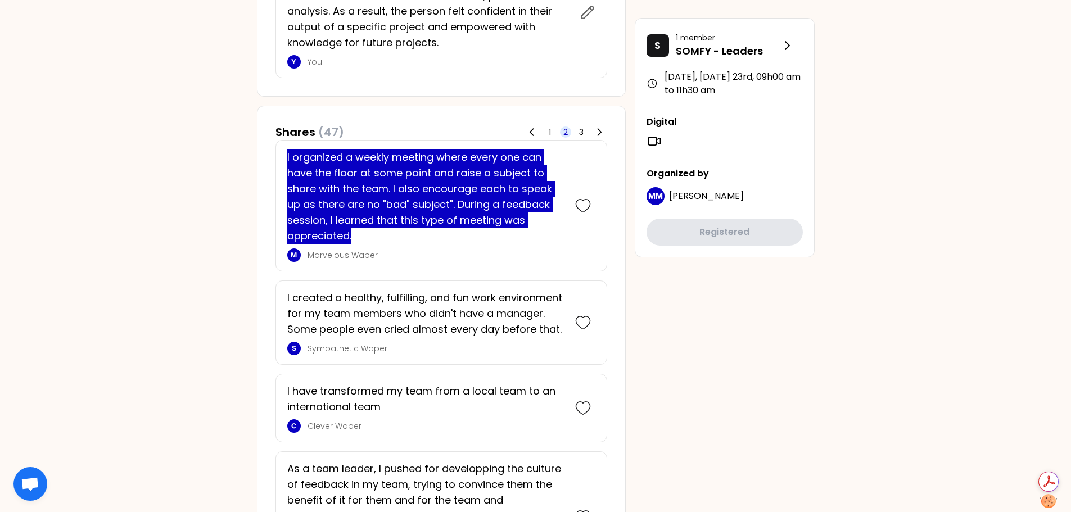
scroll to position [446, 0]
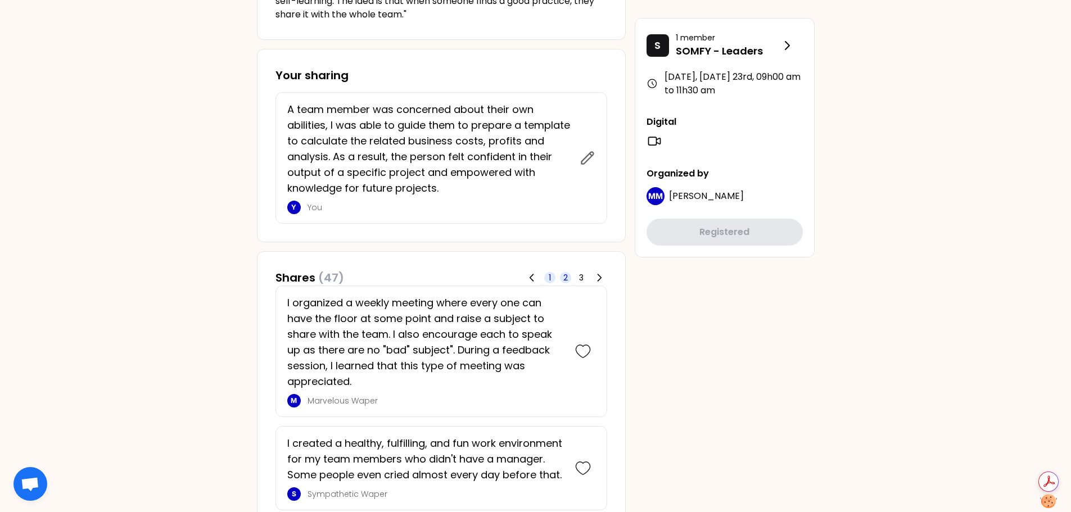
click at [544, 278] on span "1" at bounding box center [549, 277] width 11 height 11
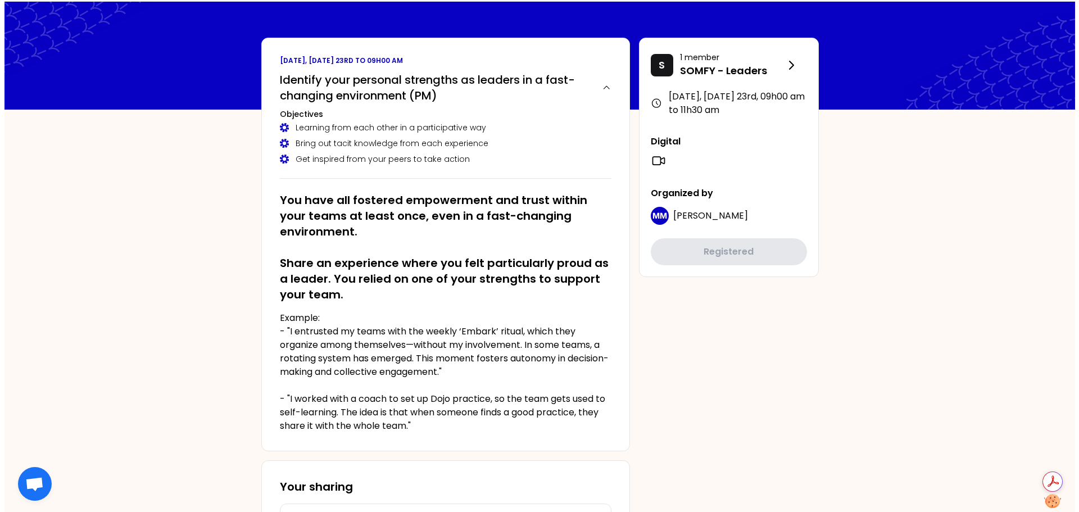
scroll to position [0, 0]
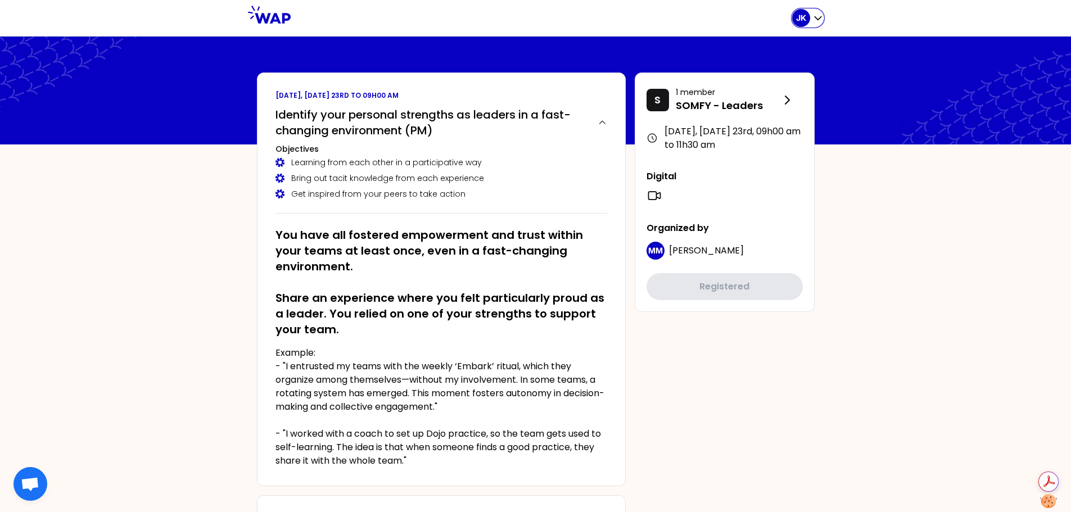
click at [819, 17] on icon "button" at bounding box center [817, 17] width 11 height 11
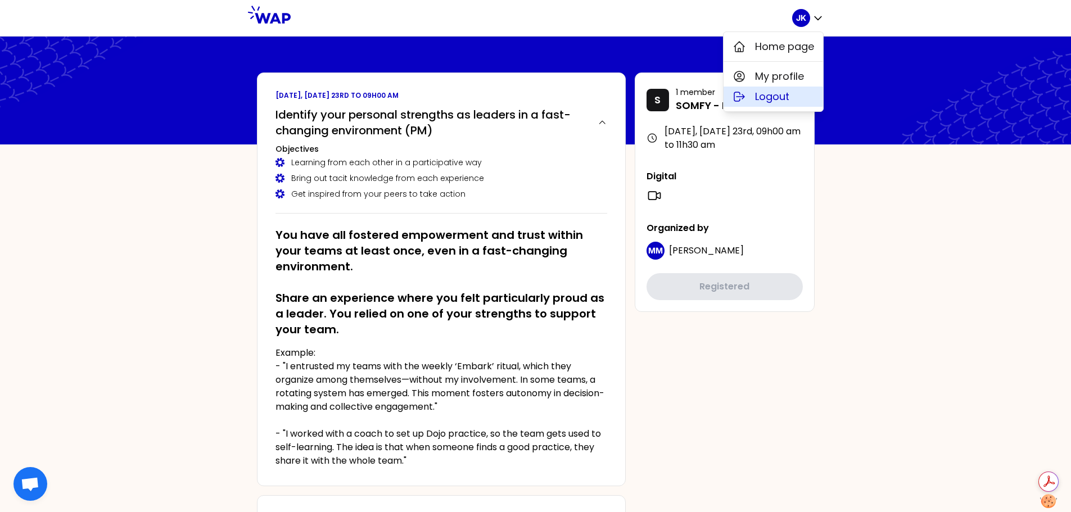
click at [767, 97] on span "Logout" at bounding box center [772, 97] width 34 height 16
